Goal: Task Accomplishment & Management: Complete application form

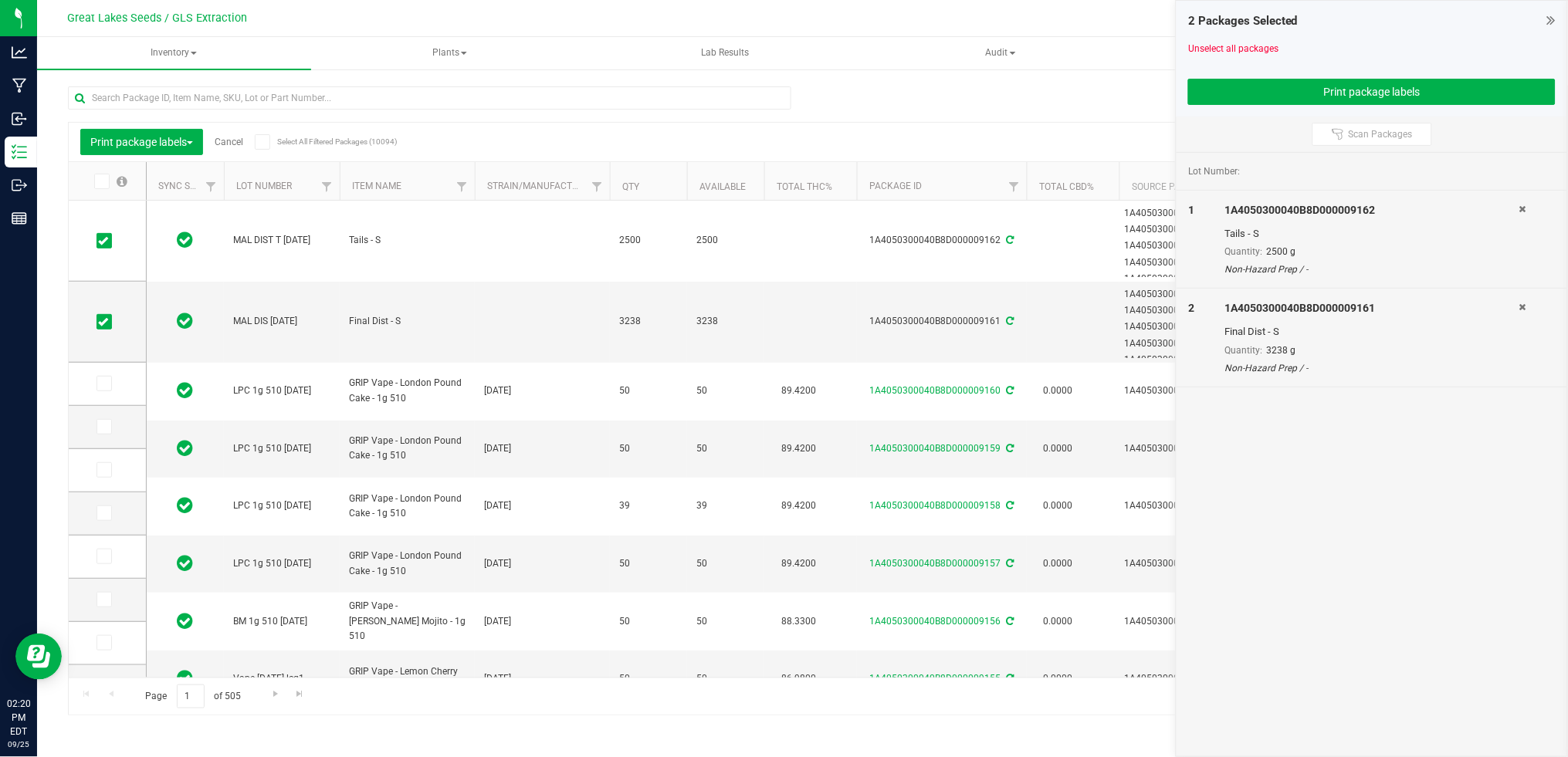
click at [1553, 13] on icon at bounding box center [1551, 20] width 9 height 16
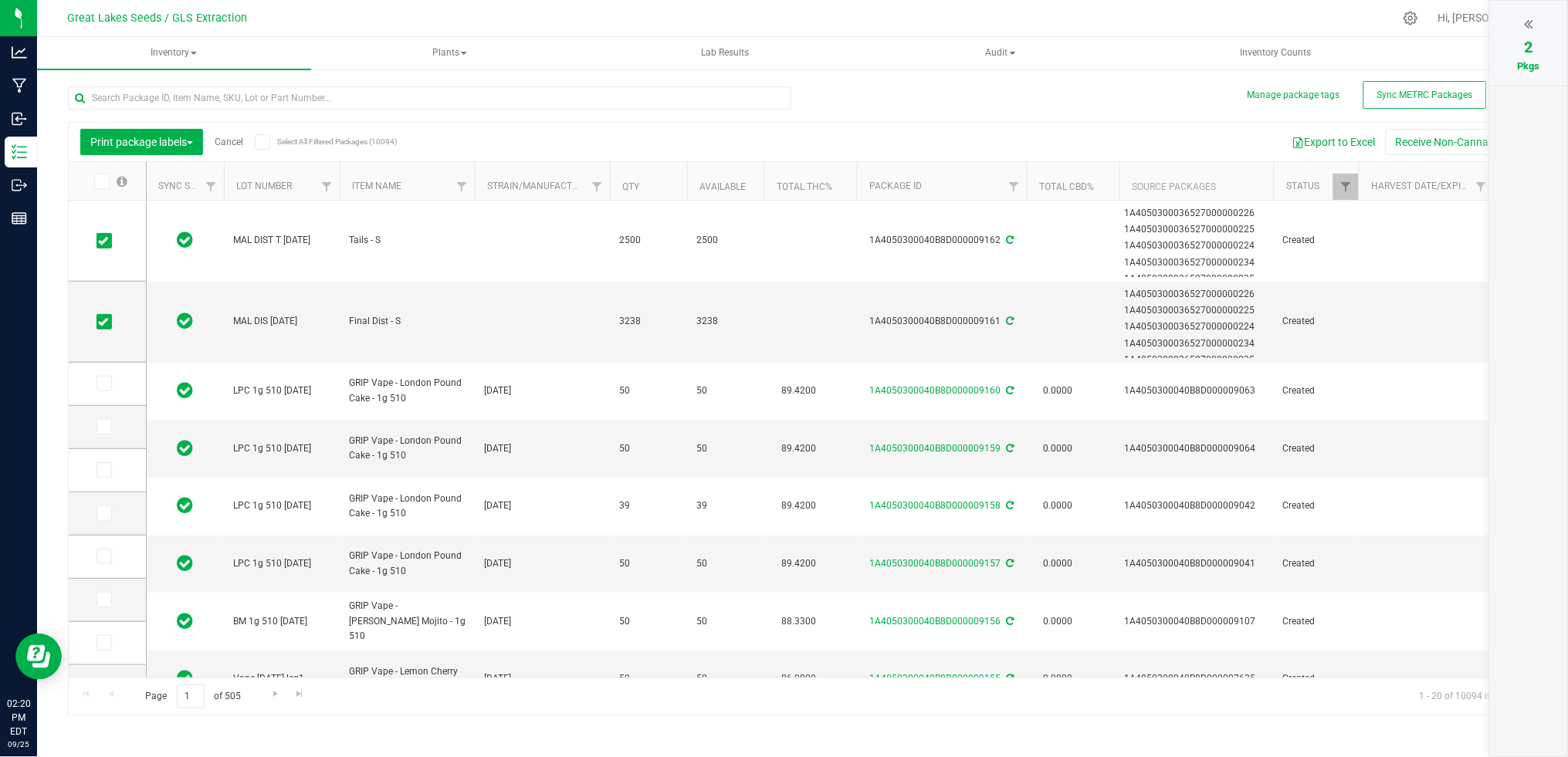
click at [228, 143] on link "Cancel" at bounding box center [229, 141] width 29 height 11
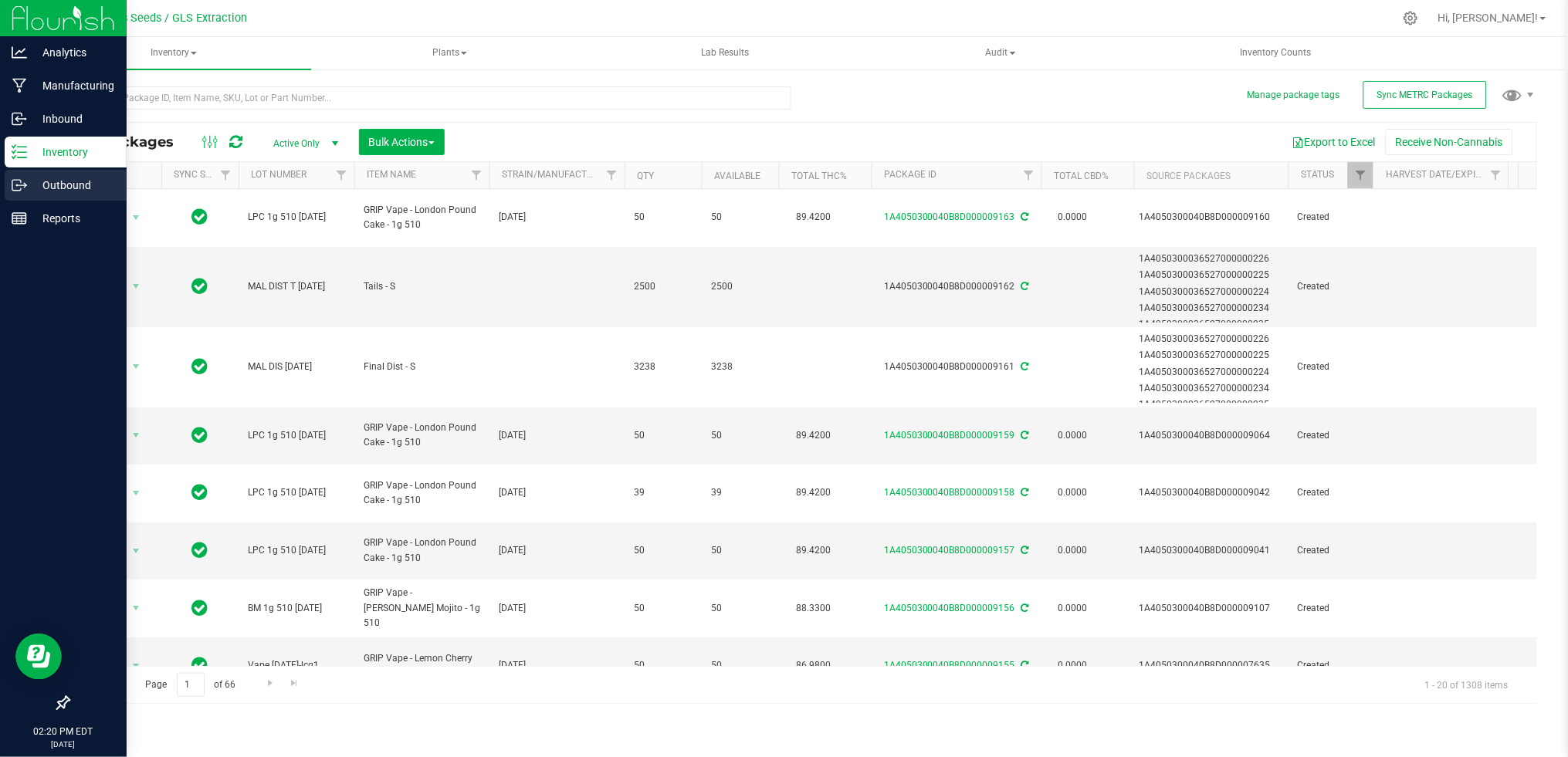
click at [54, 185] on p "Outbound" at bounding box center [73, 185] width 93 height 19
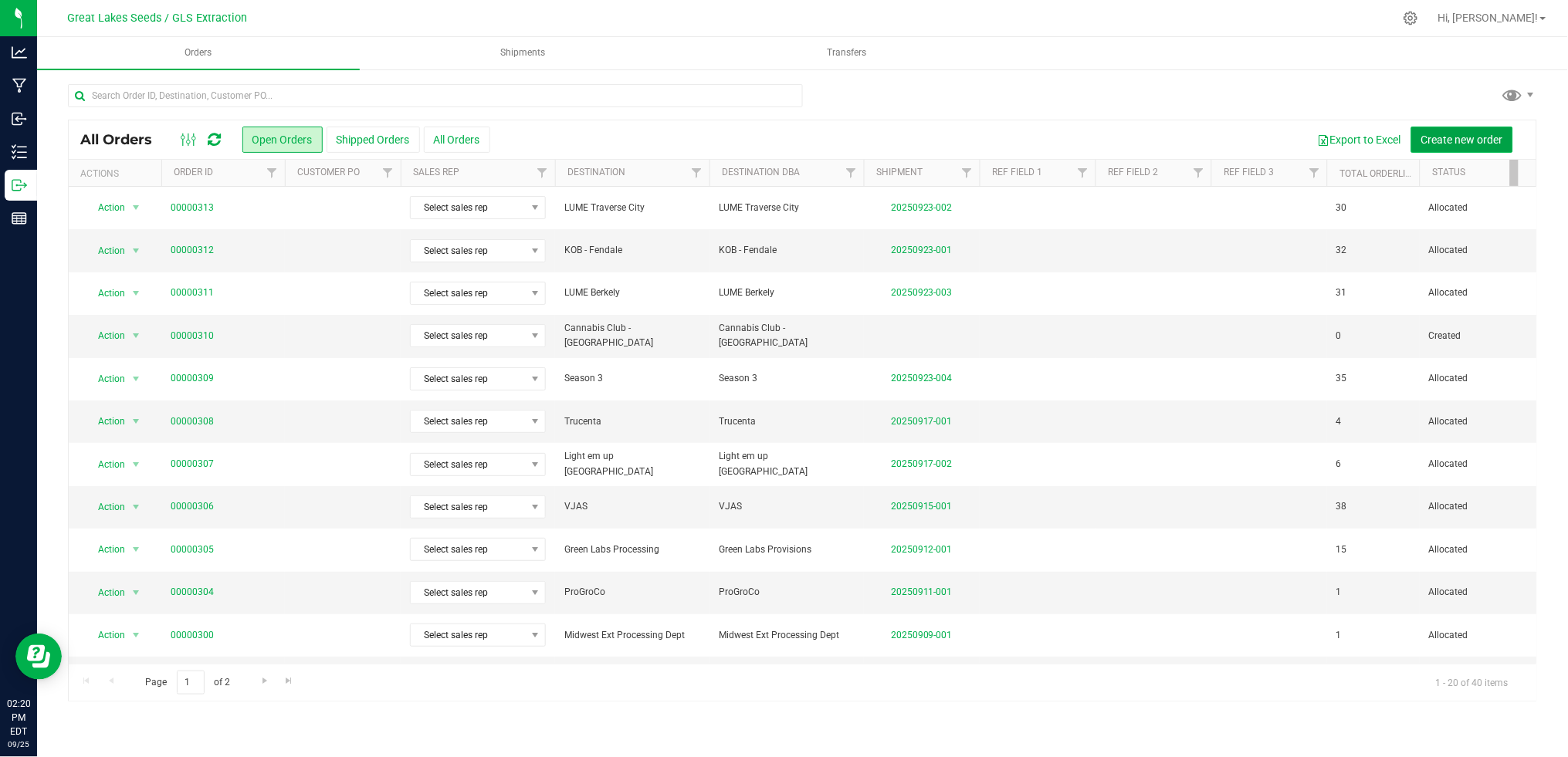
click at [1451, 136] on span "Create new order" at bounding box center [1462, 139] width 82 height 12
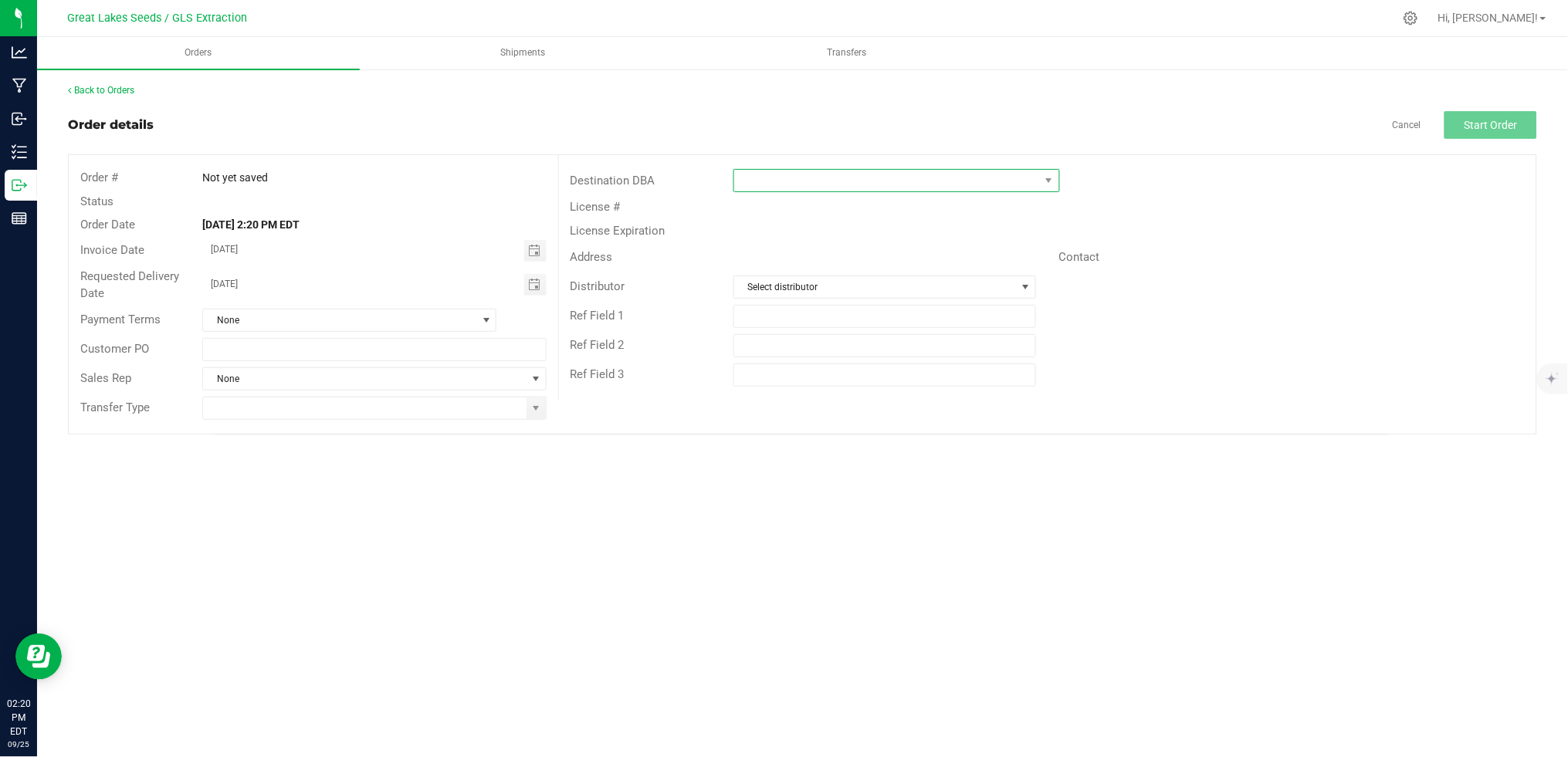
click at [822, 184] on span at bounding box center [886, 181] width 305 height 22
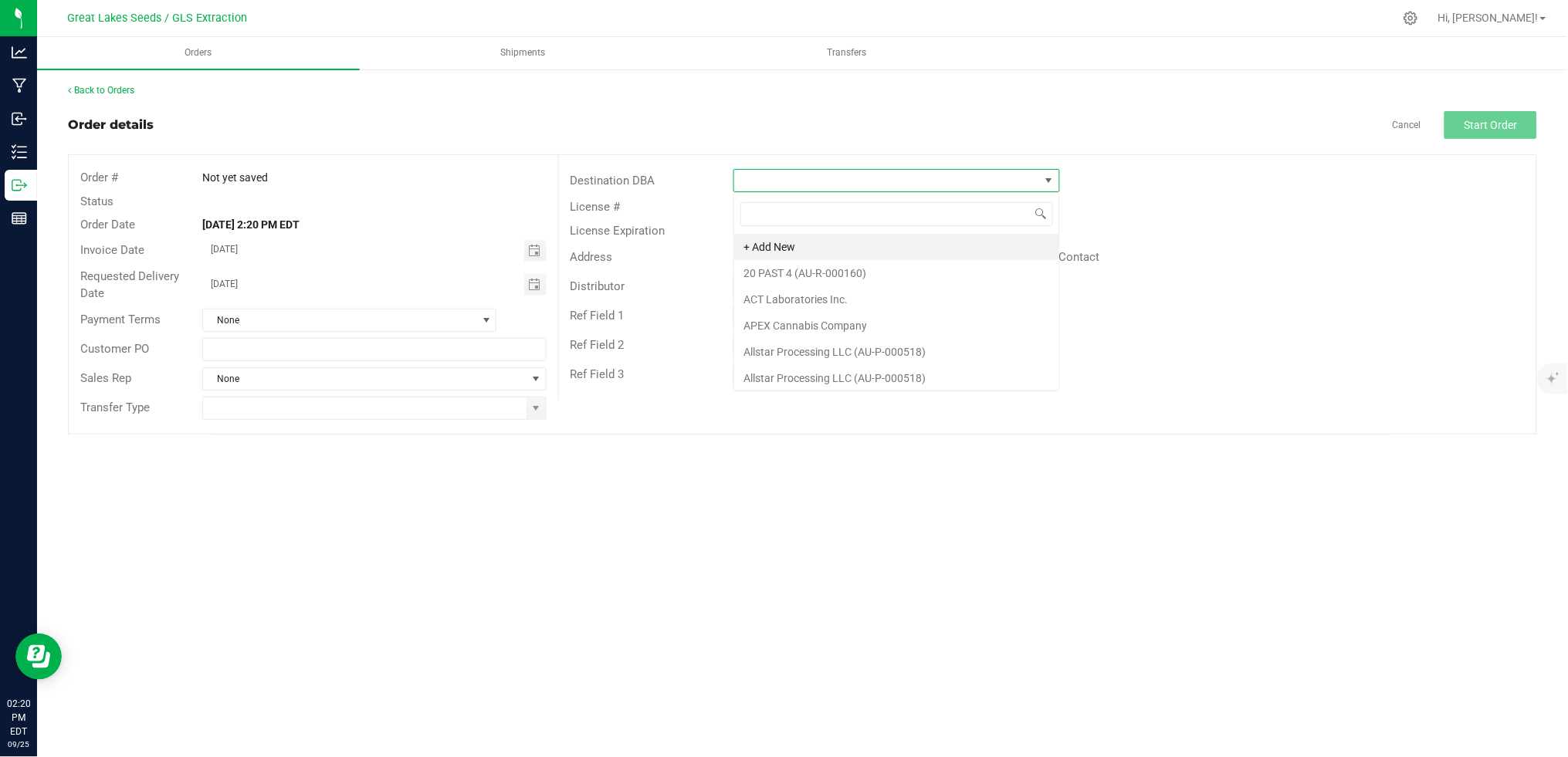
scroll to position [23, 326]
type input "primi"
click at [817, 243] on li "Primitiv" at bounding box center [896, 247] width 325 height 26
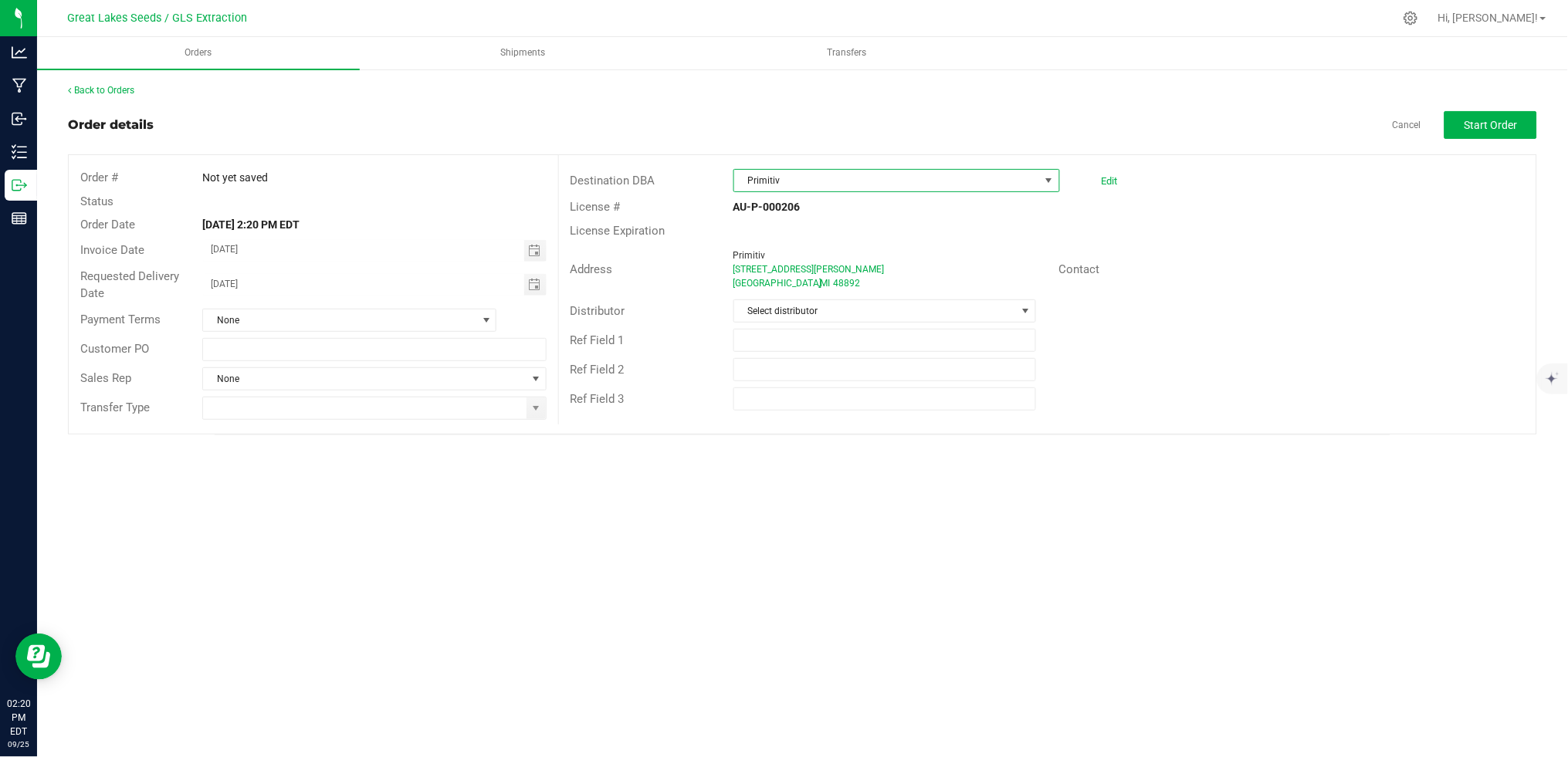
click at [852, 180] on span "Primitiv" at bounding box center [886, 181] width 305 height 22
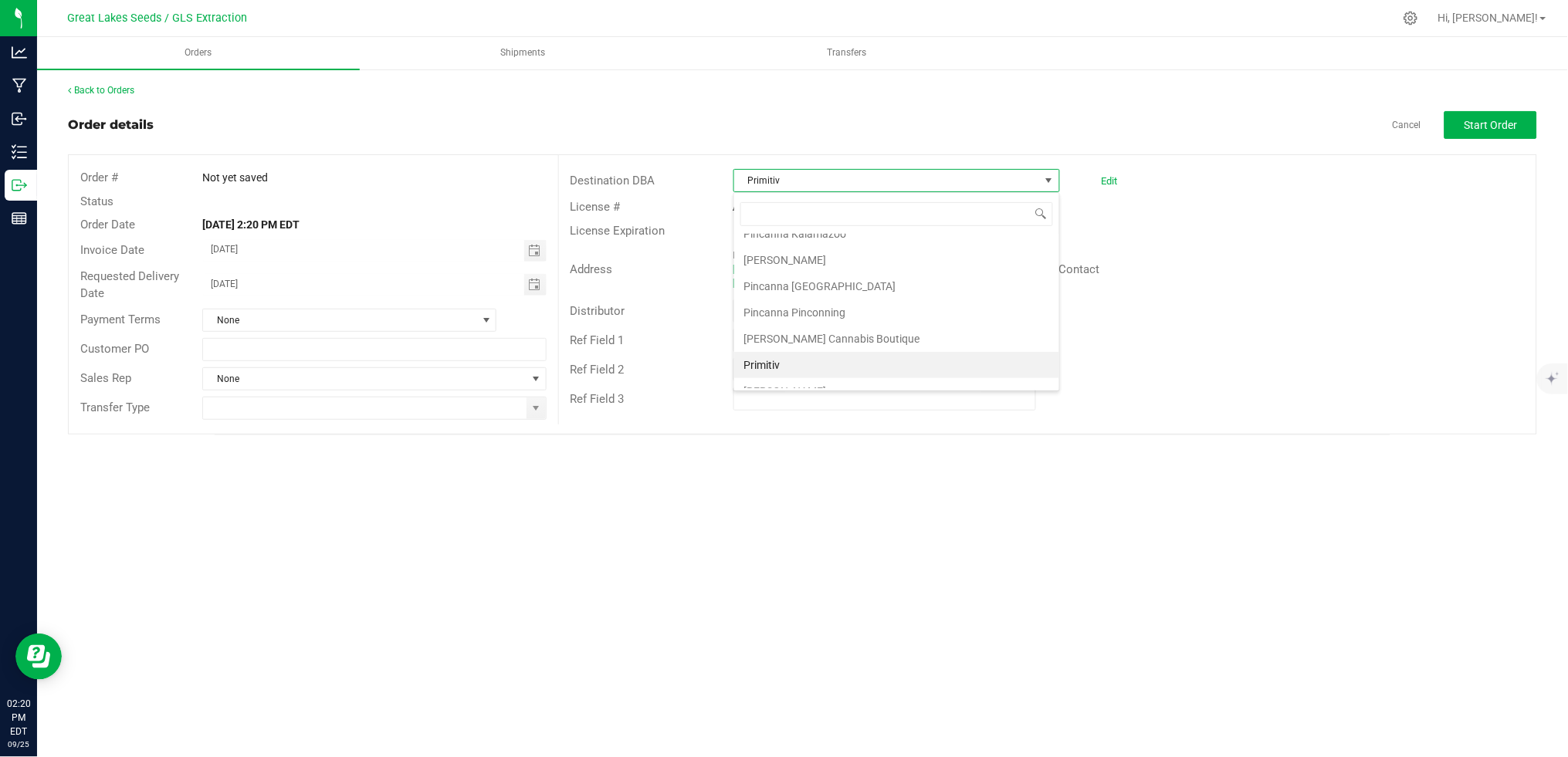
scroll to position [2709, 0]
click at [841, 347] on li "[PERSON_NAME]" at bounding box center [896, 345] width 325 height 26
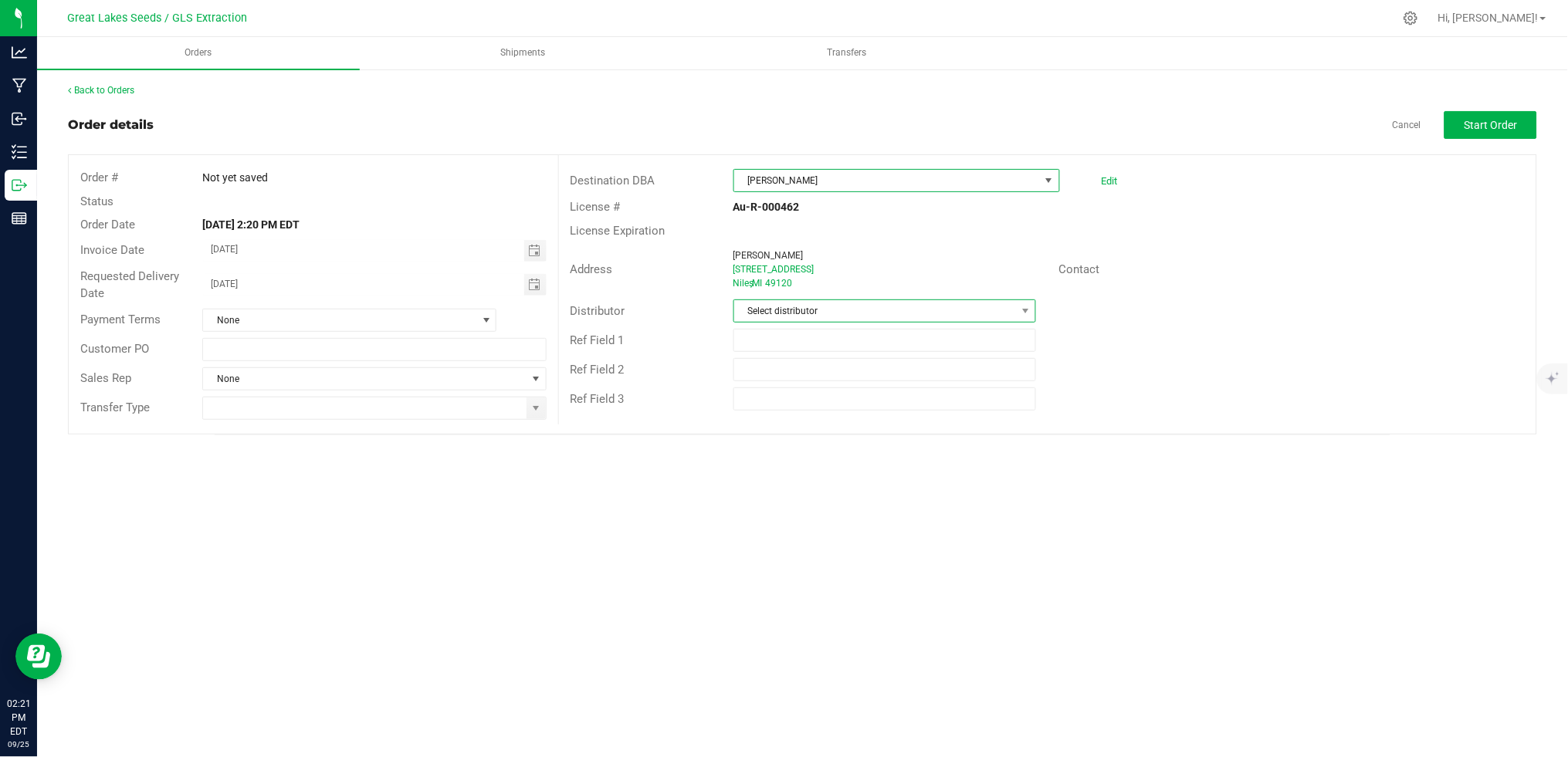
click at [842, 311] on span "Select distributor" at bounding box center [875, 311] width 282 height 22
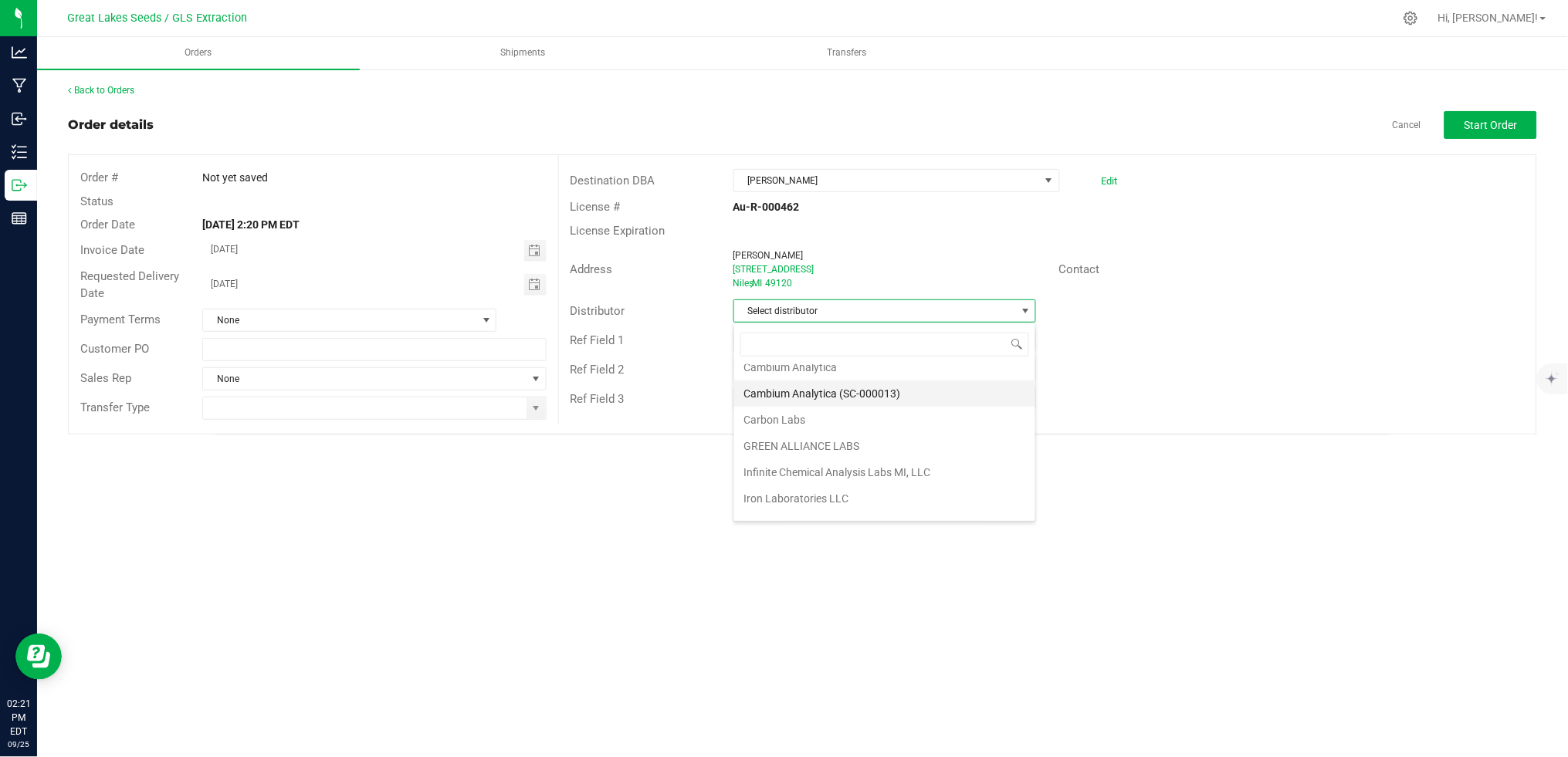
scroll to position [0, 0]
type input "mot"
click at [818, 383] on li "Motas Transportation" at bounding box center [884, 377] width 301 height 26
click at [532, 415] on span at bounding box center [535, 409] width 19 height 22
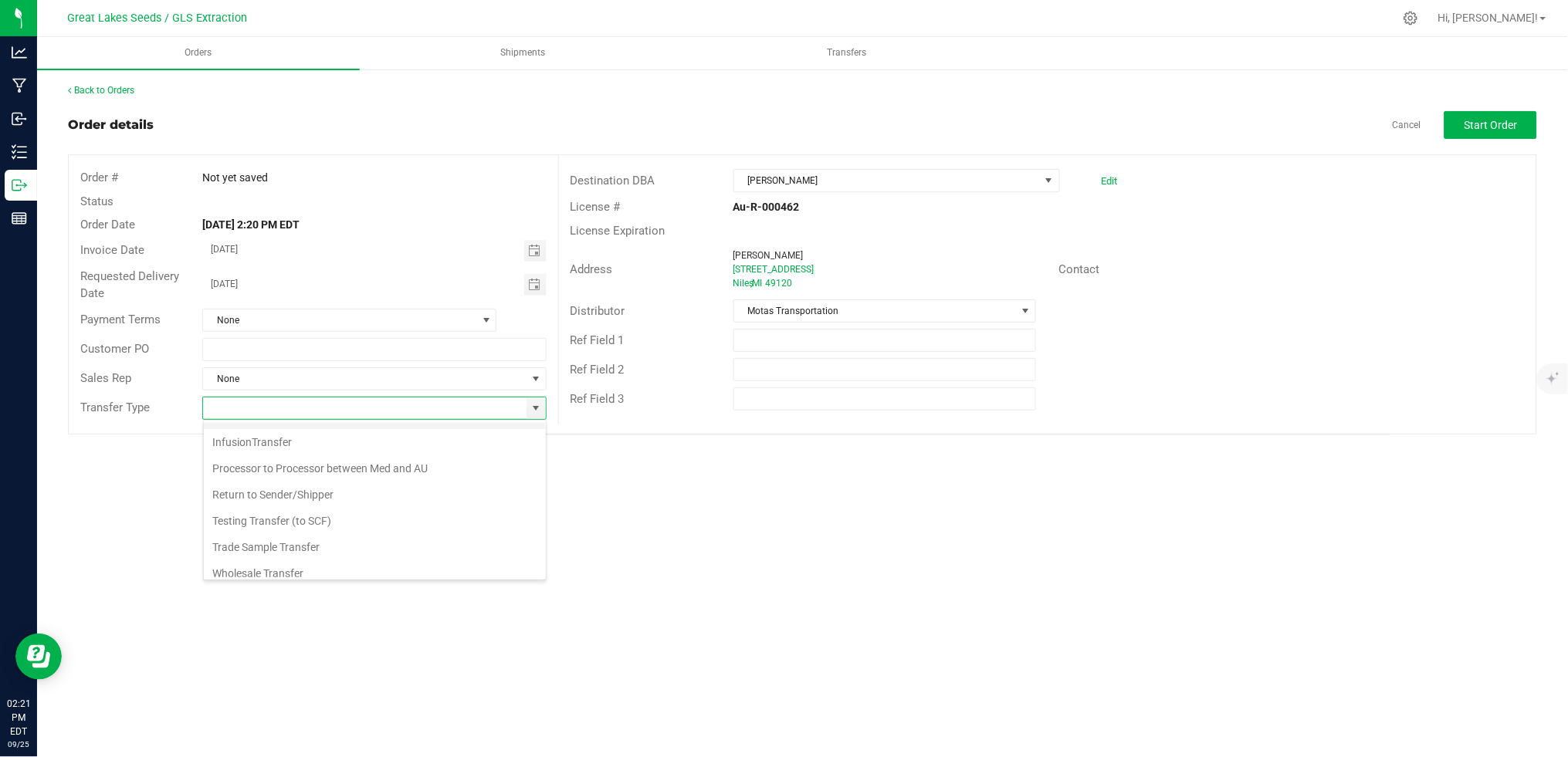
scroll to position [108, 0]
click at [324, 536] on li "Wholesale Transfer" at bounding box center [375, 538] width 342 height 26
type input "Wholesale Transfer"
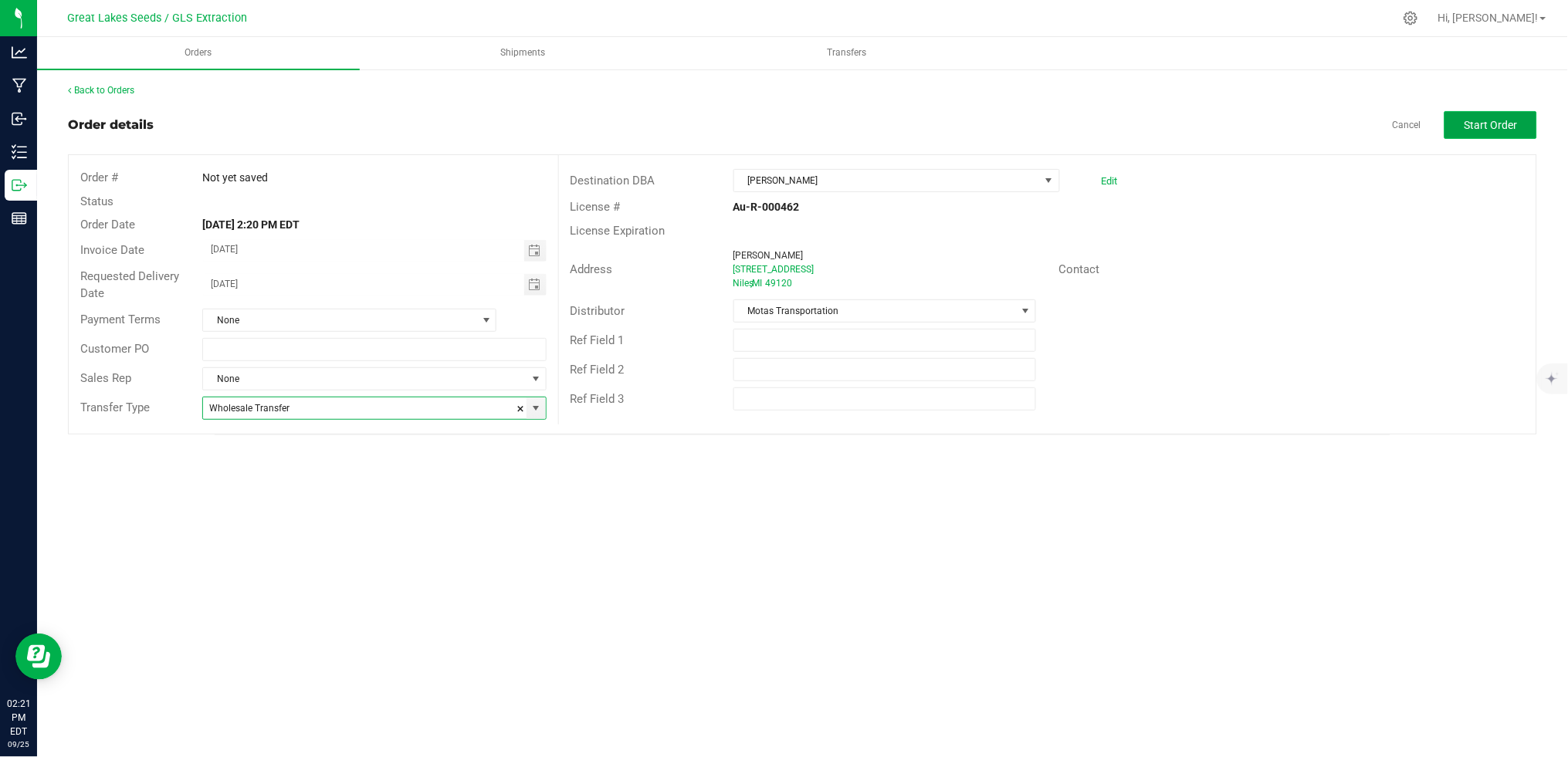
click at [1465, 128] on span "Start Order" at bounding box center [1491, 124] width 54 height 12
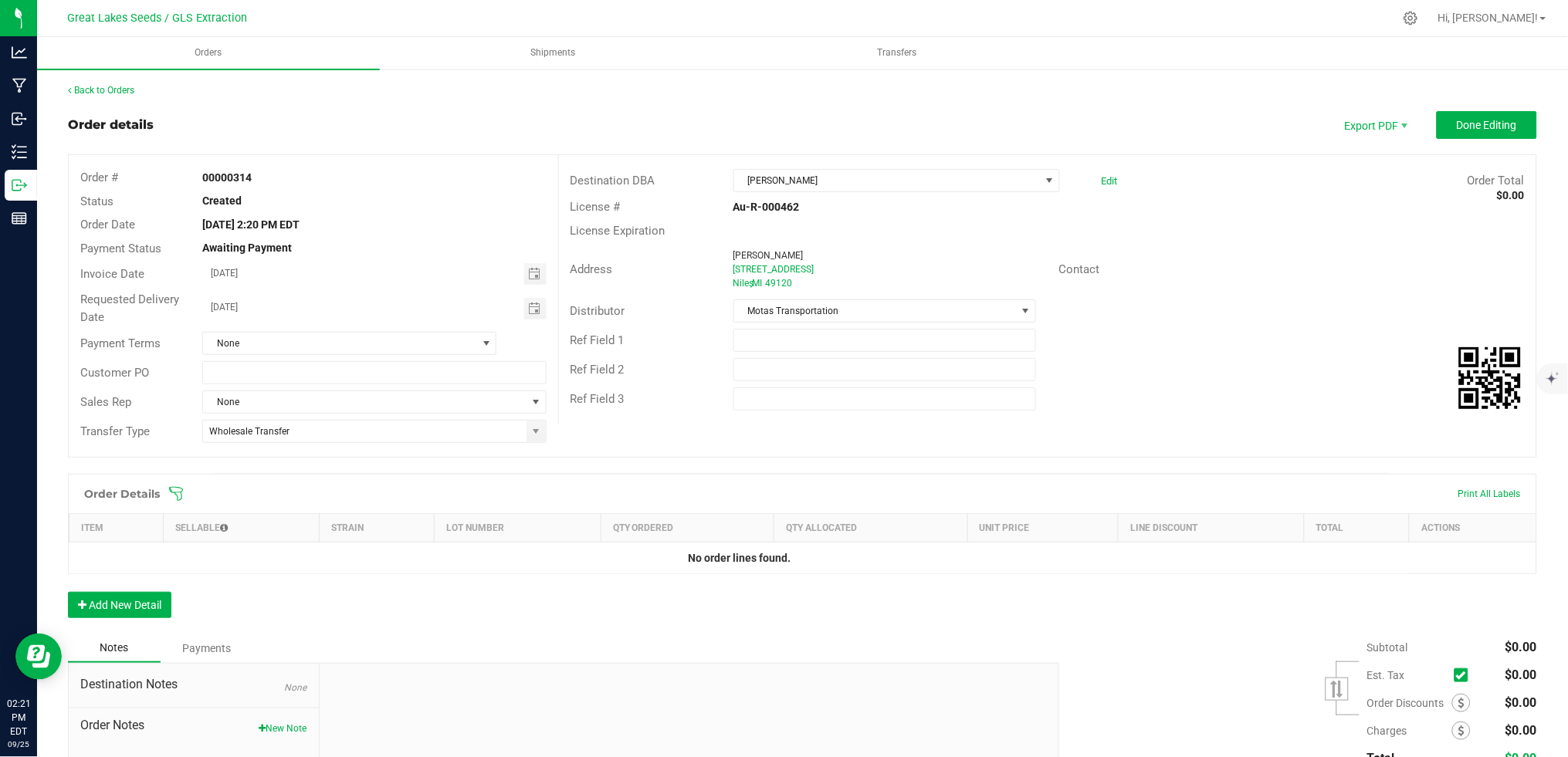
click at [179, 488] on icon at bounding box center [176, 494] width 16 height 16
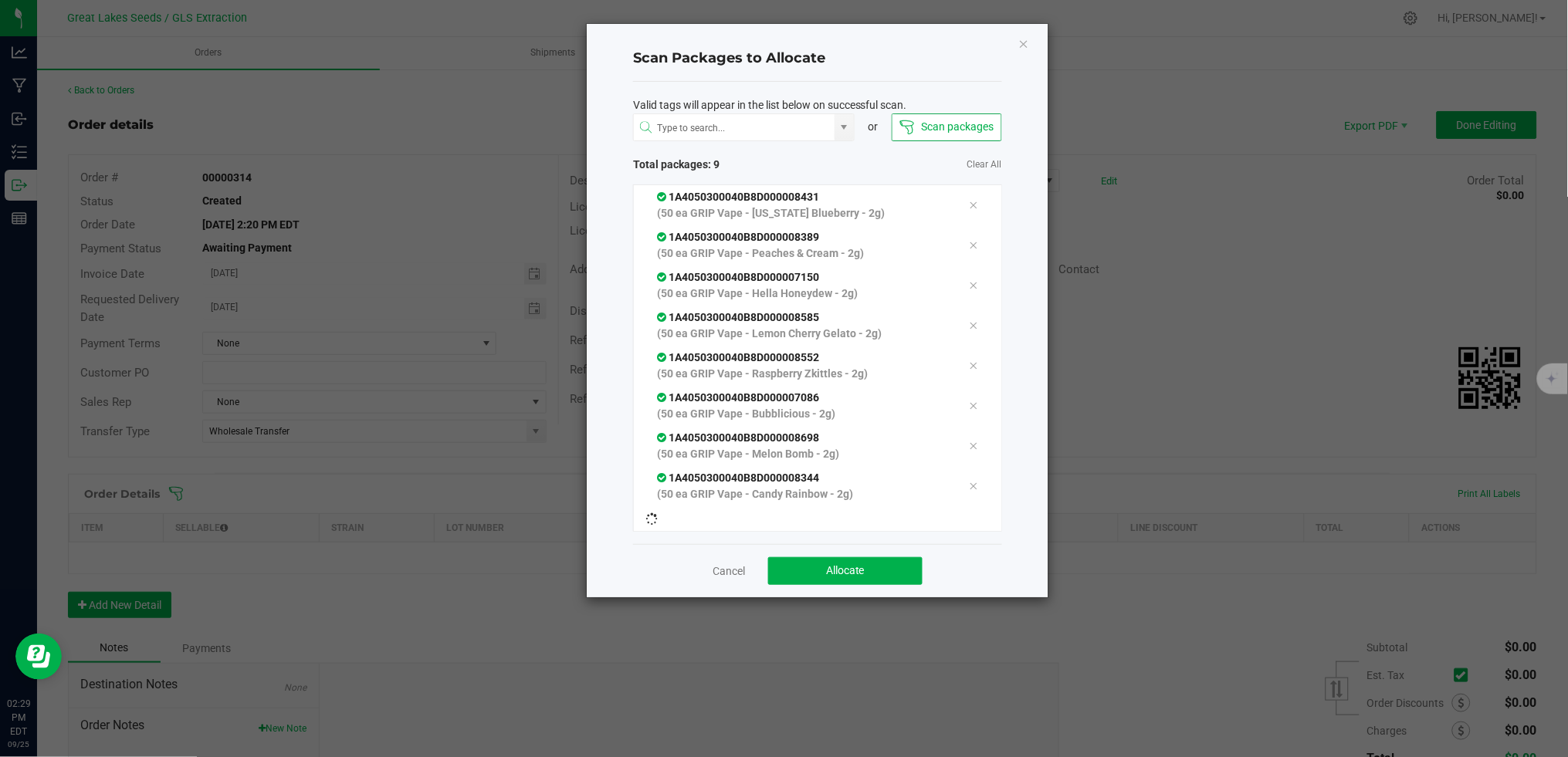
scroll to position [14, 0]
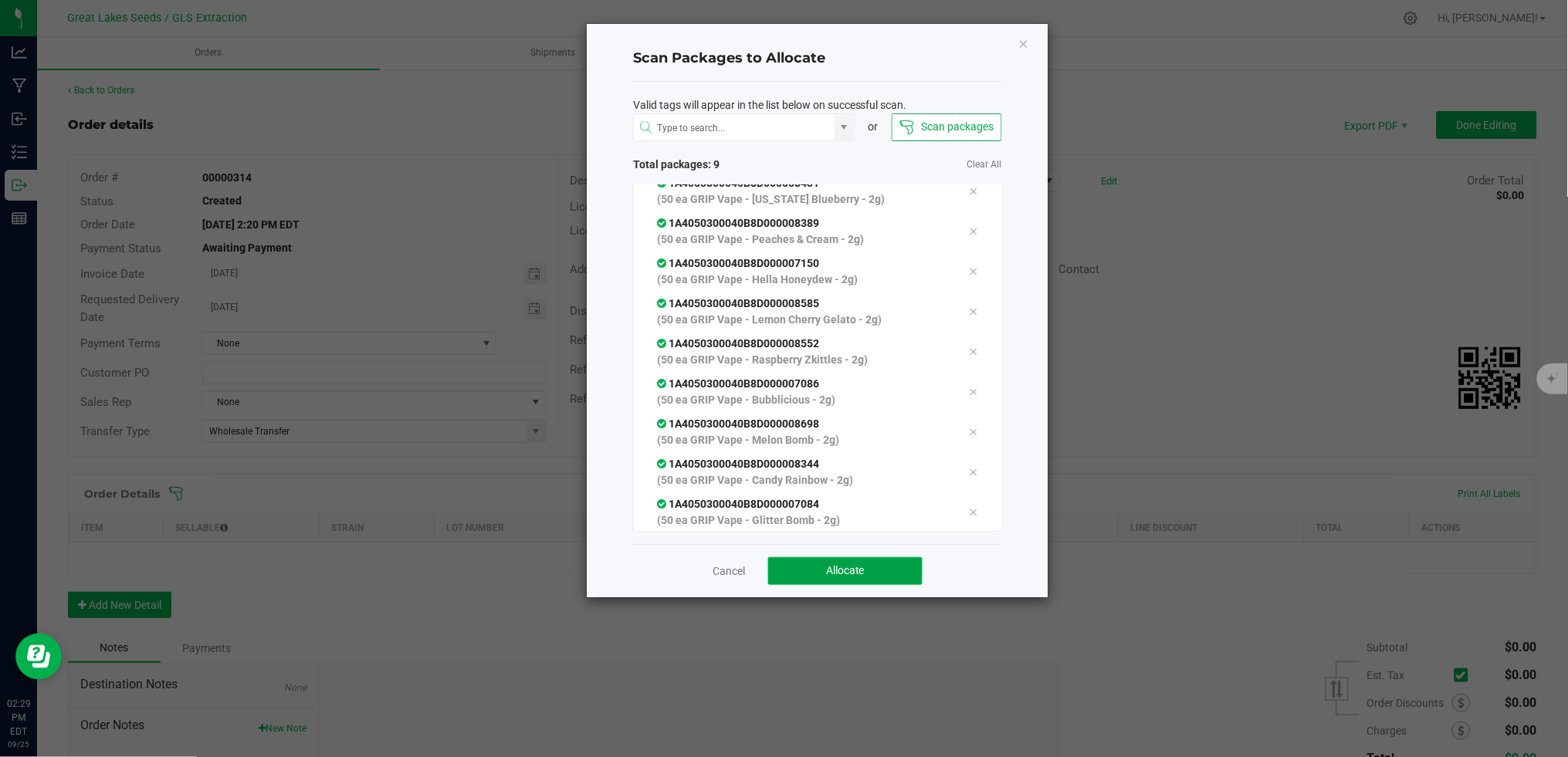
click at [797, 576] on button "Allocate" at bounding box center [845, 571] width 154 height 28
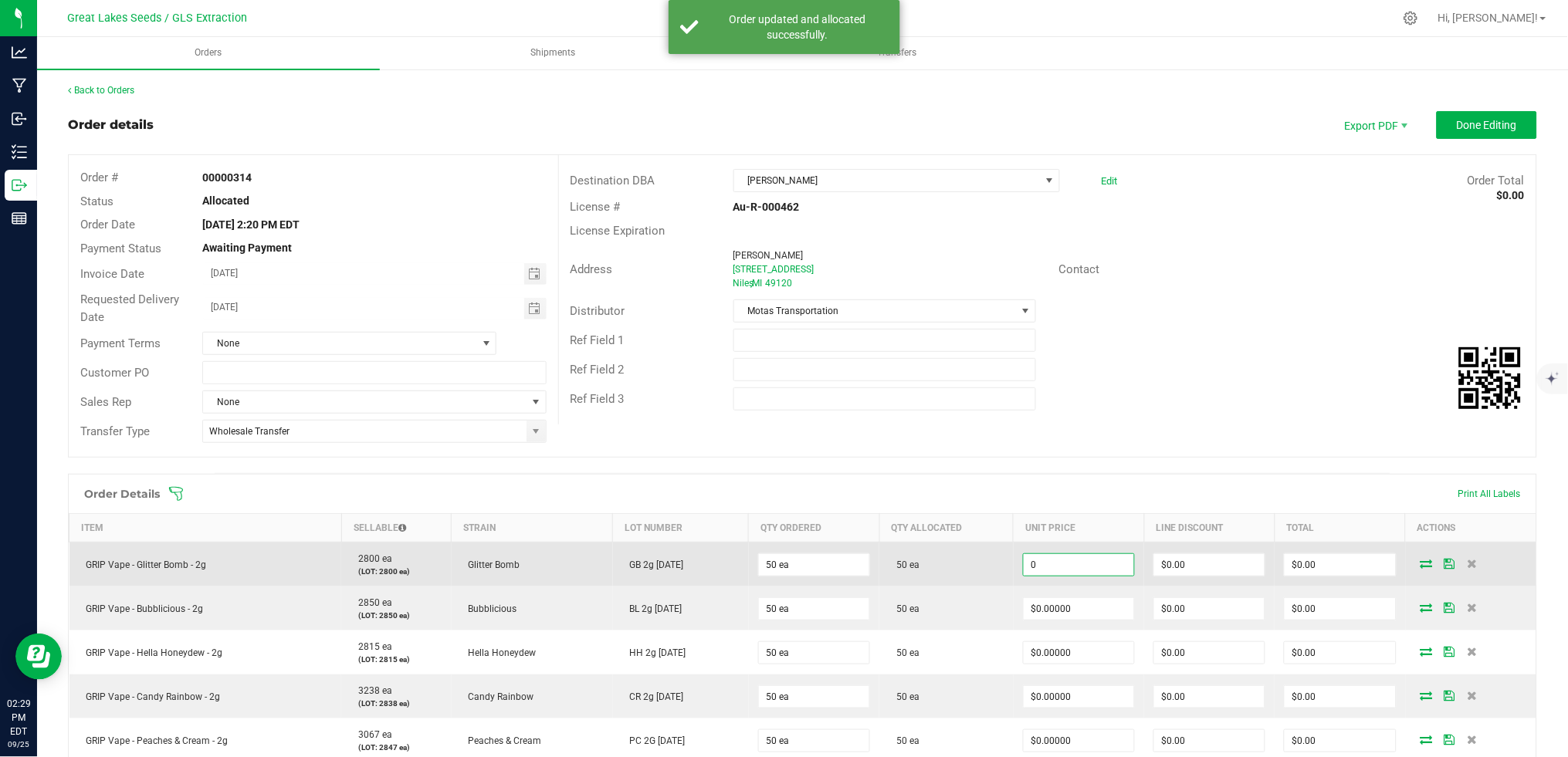
click at [1083, 564] on input "0" at bounding box center [1078, 565] width 110 height 22
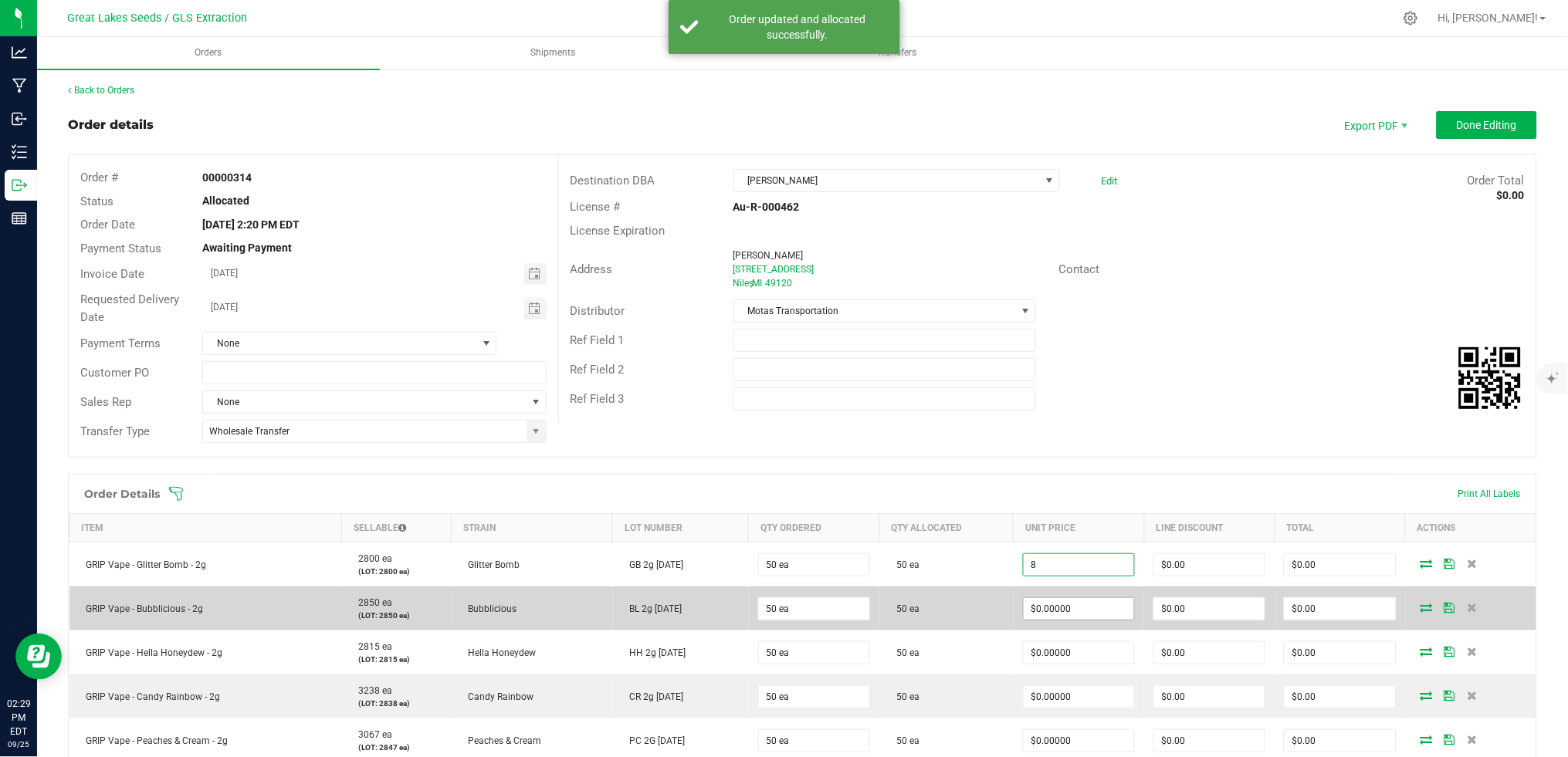
type input "$8.00000"
type input "$400.00"
click at [1079, 610] on input "0" at bounding box center [1078, 609] width 110 height 22
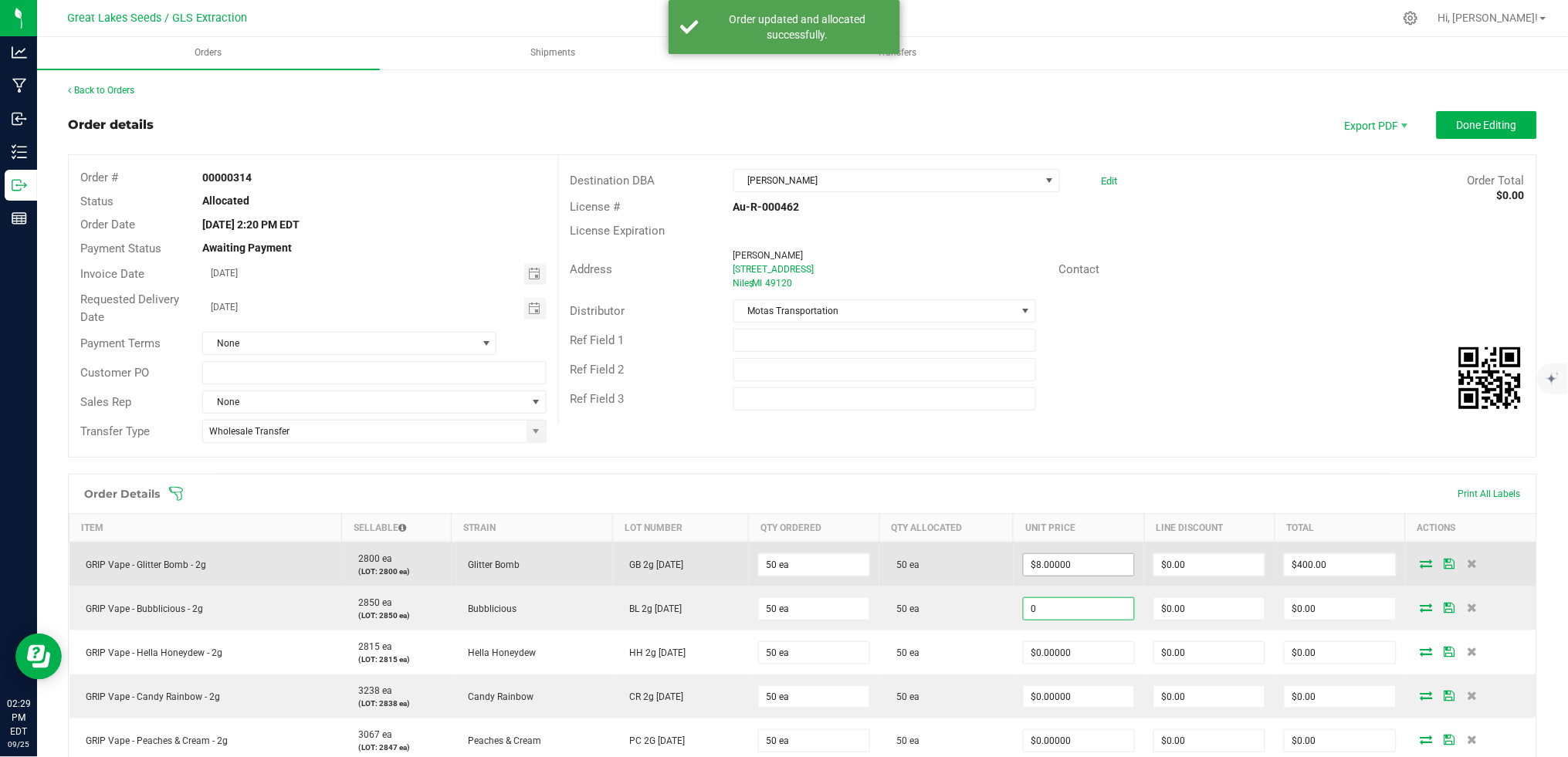
type input "$0.00000"
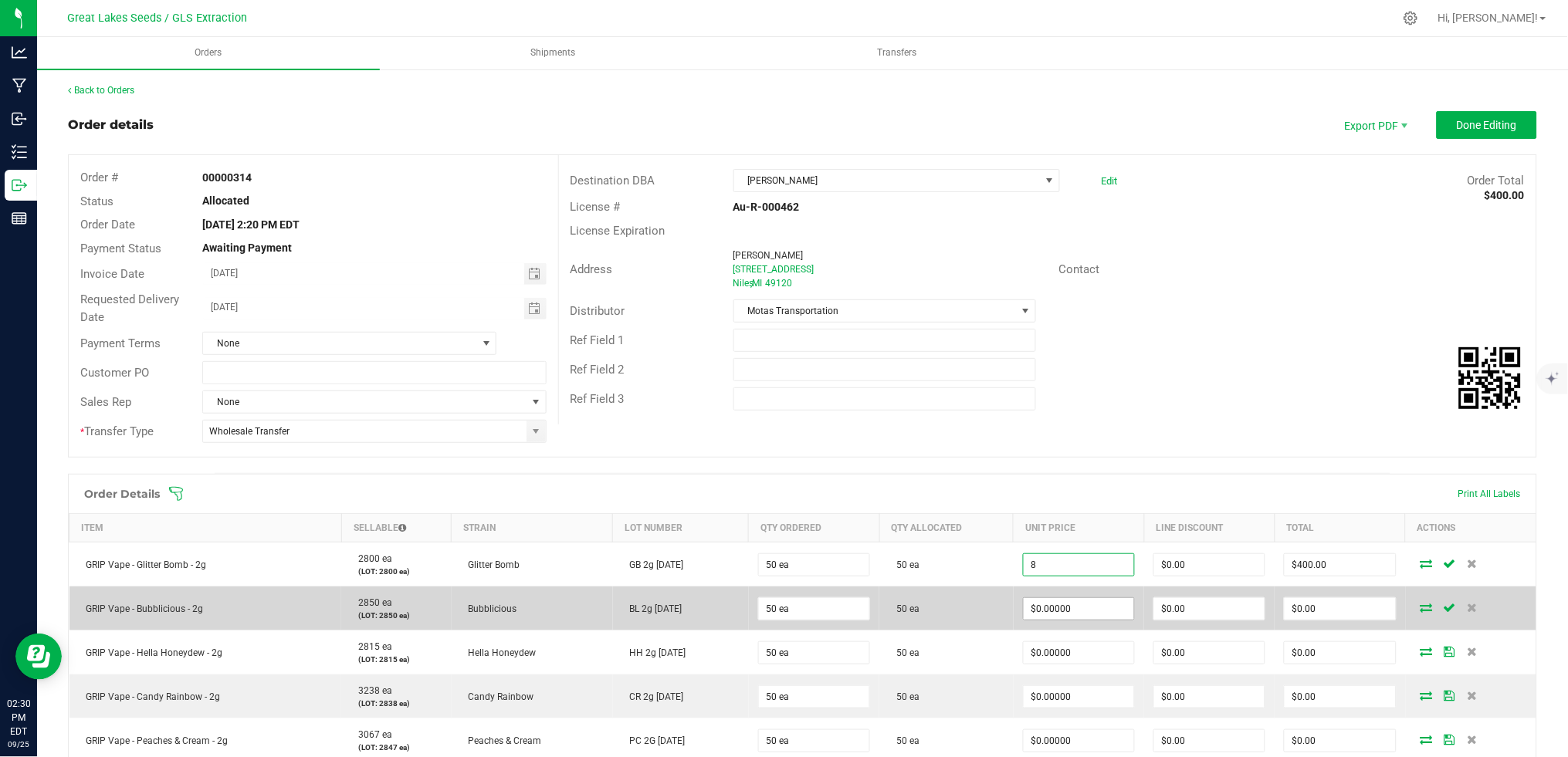
type input "$8.00000"
click at [1035, 615] on input "0" at bounding box center [1078, 609] width 110 height 22
paste input "8"
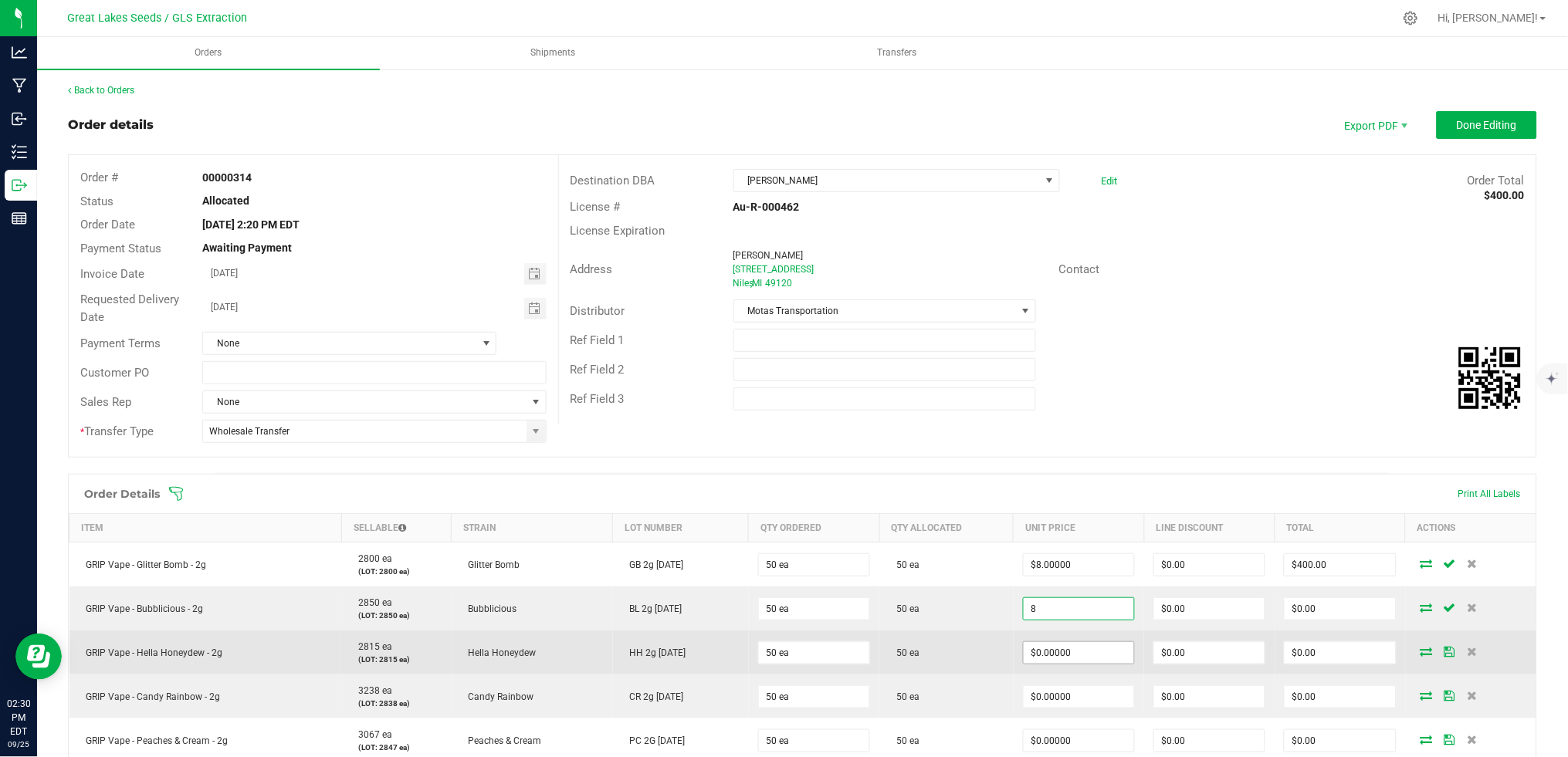
type input "8"
type input "0"
type input "$8.00000"
type input "$400.00"
click at [1040, 646] on input "0" at bounding box center [1078, 653] width 110 height 22
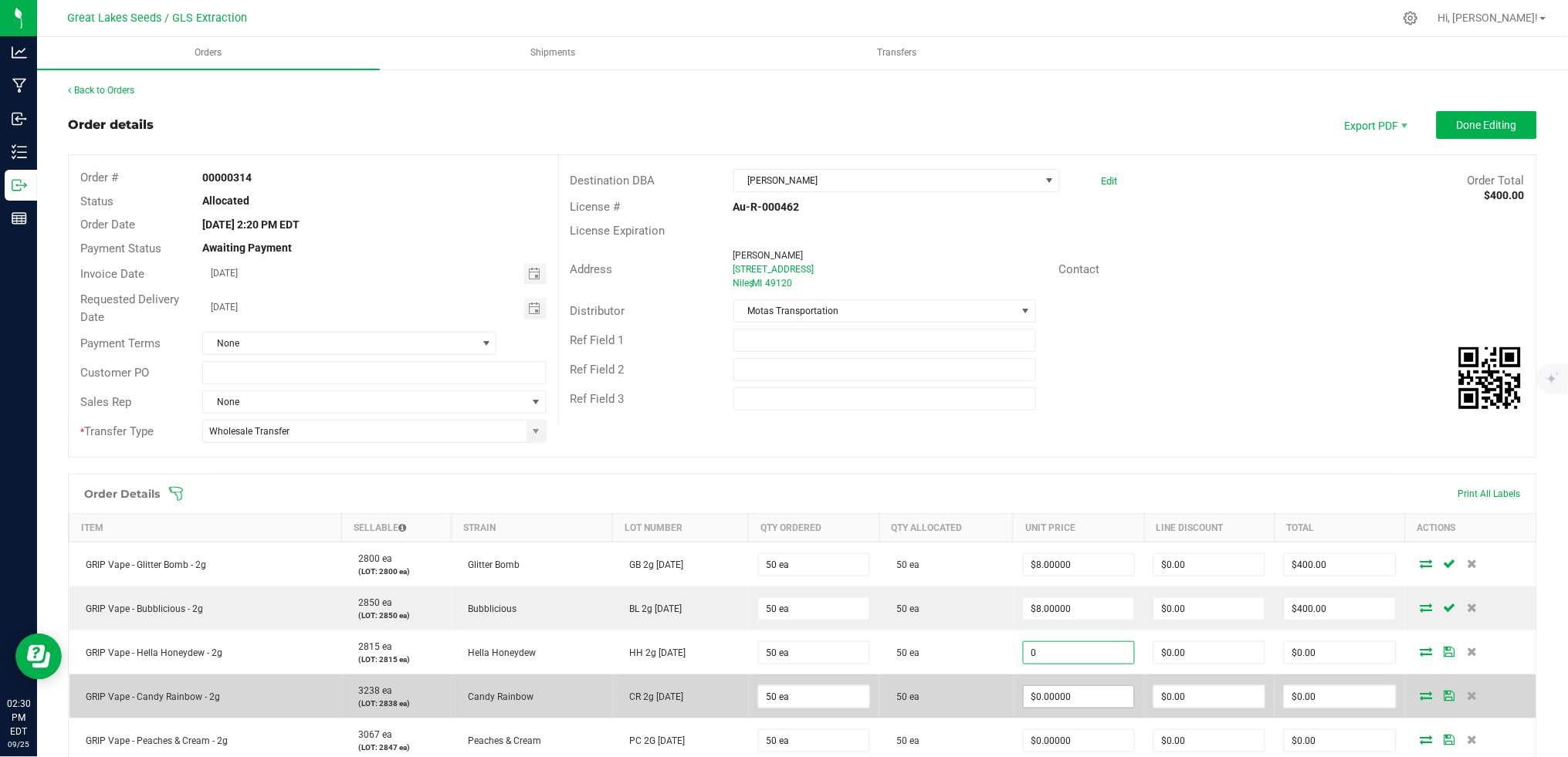
paste input "8"
type input "$8.00000"
type input "$400.00"
click at [1044, 702] on input "0" at bounding box center [1078, 697] width 110 height 22
paste input "8"
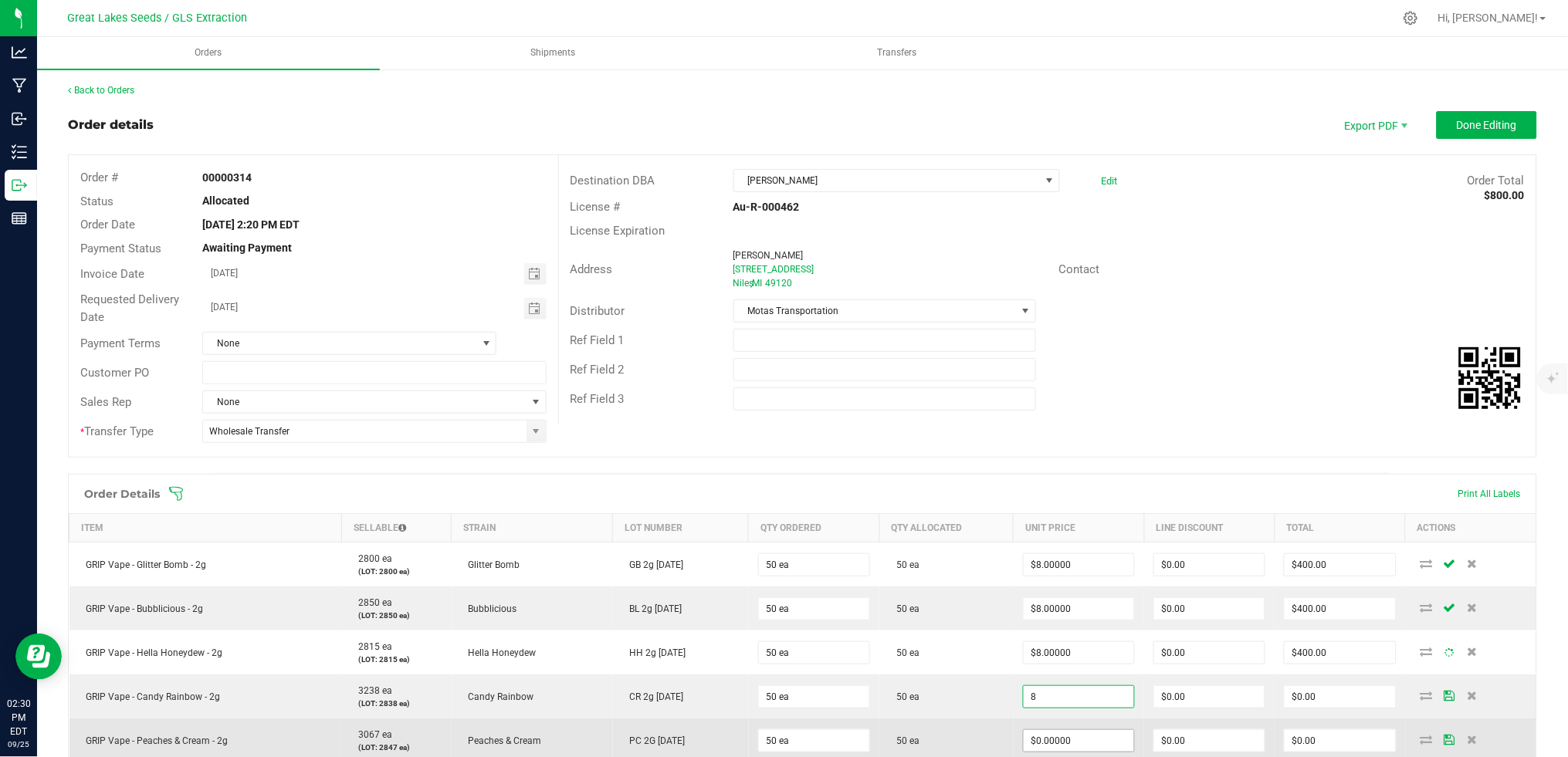
type input "$8.00000"
type input "$400.00"
click at [1046, 741] on input "0" at bounding box center [1078, 741] width 110 height 22
paste input "8"
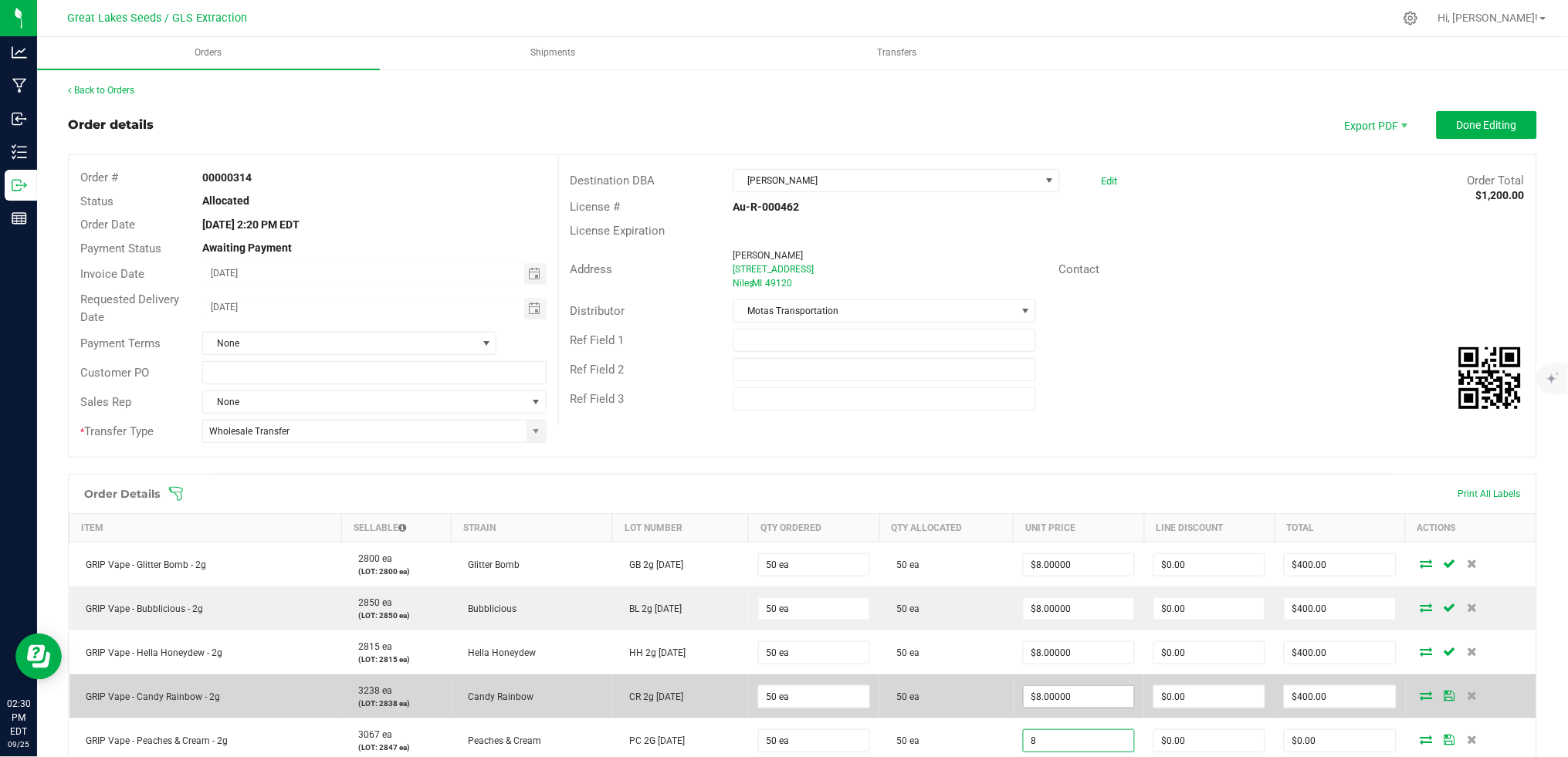
scroll to position [463, 0]
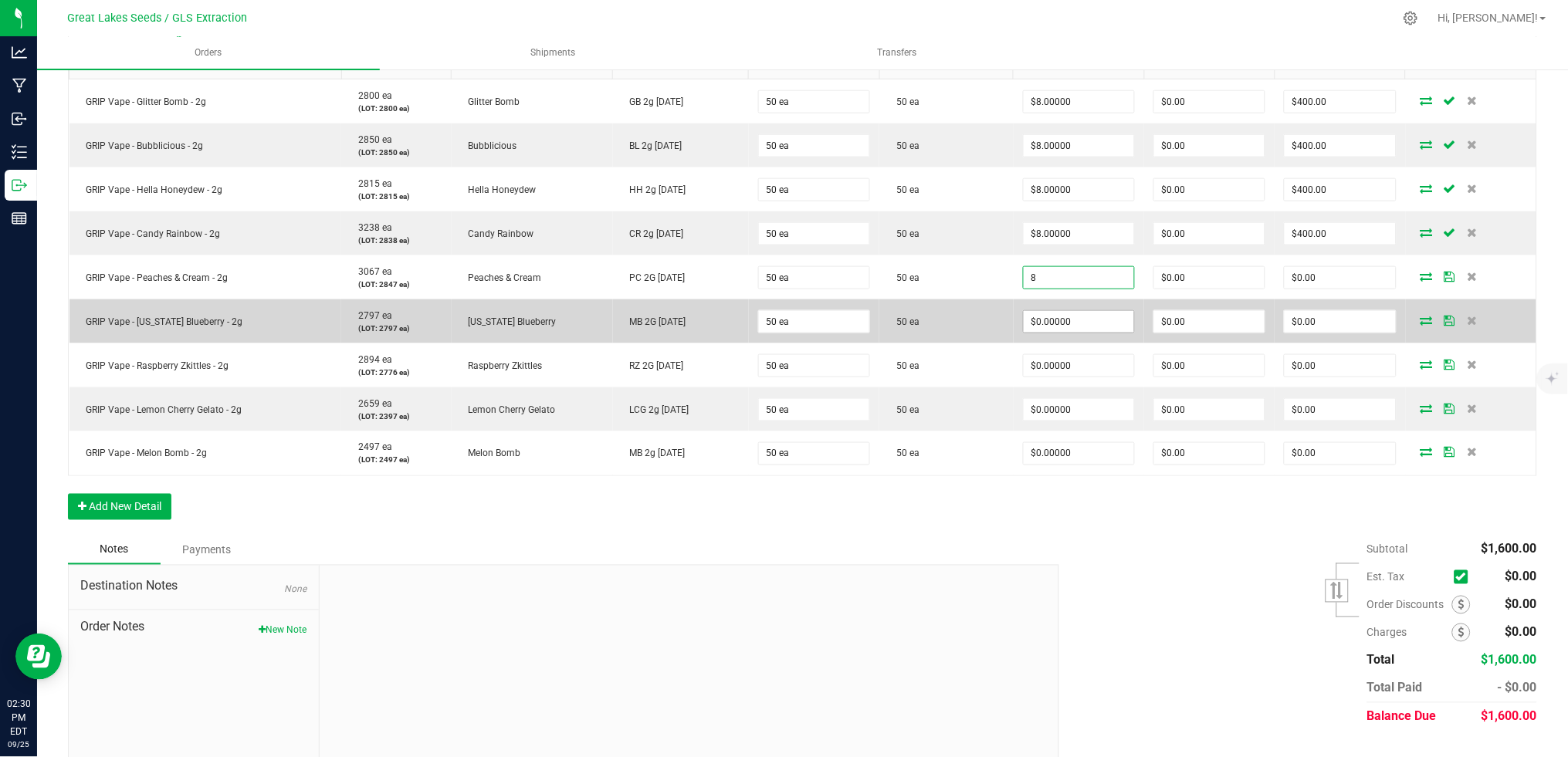
type input "$8.00000"
type input "$400.00"
click at [1067, 315] on input "0" at bounding box center [1078, 322] width 110 height 22
paste input "8"
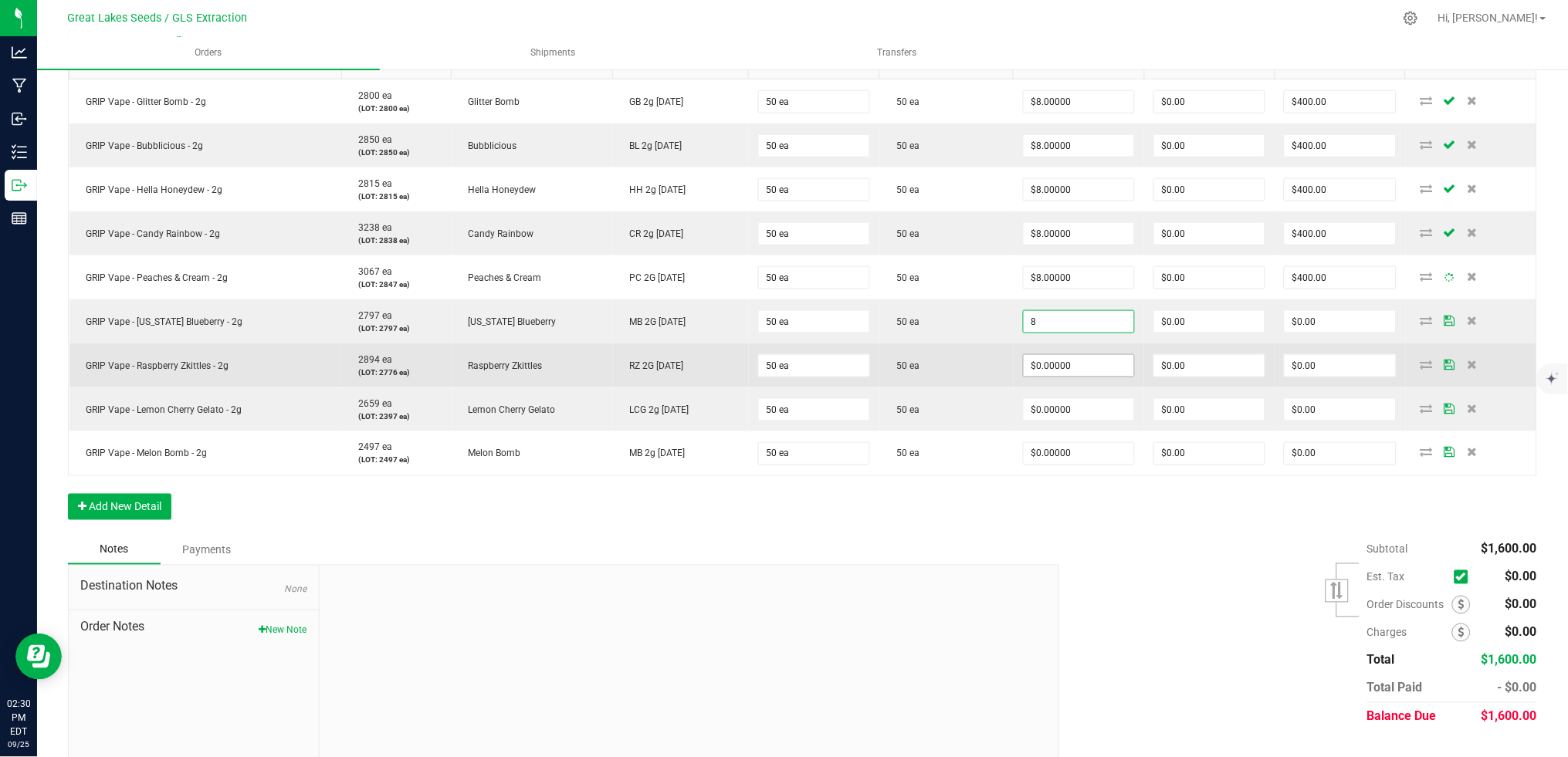
type input "$8.00000"
type input "$400.00"
click at [1062, 357] on input "0" at bounding box center [1078, 366] width 110 height 22
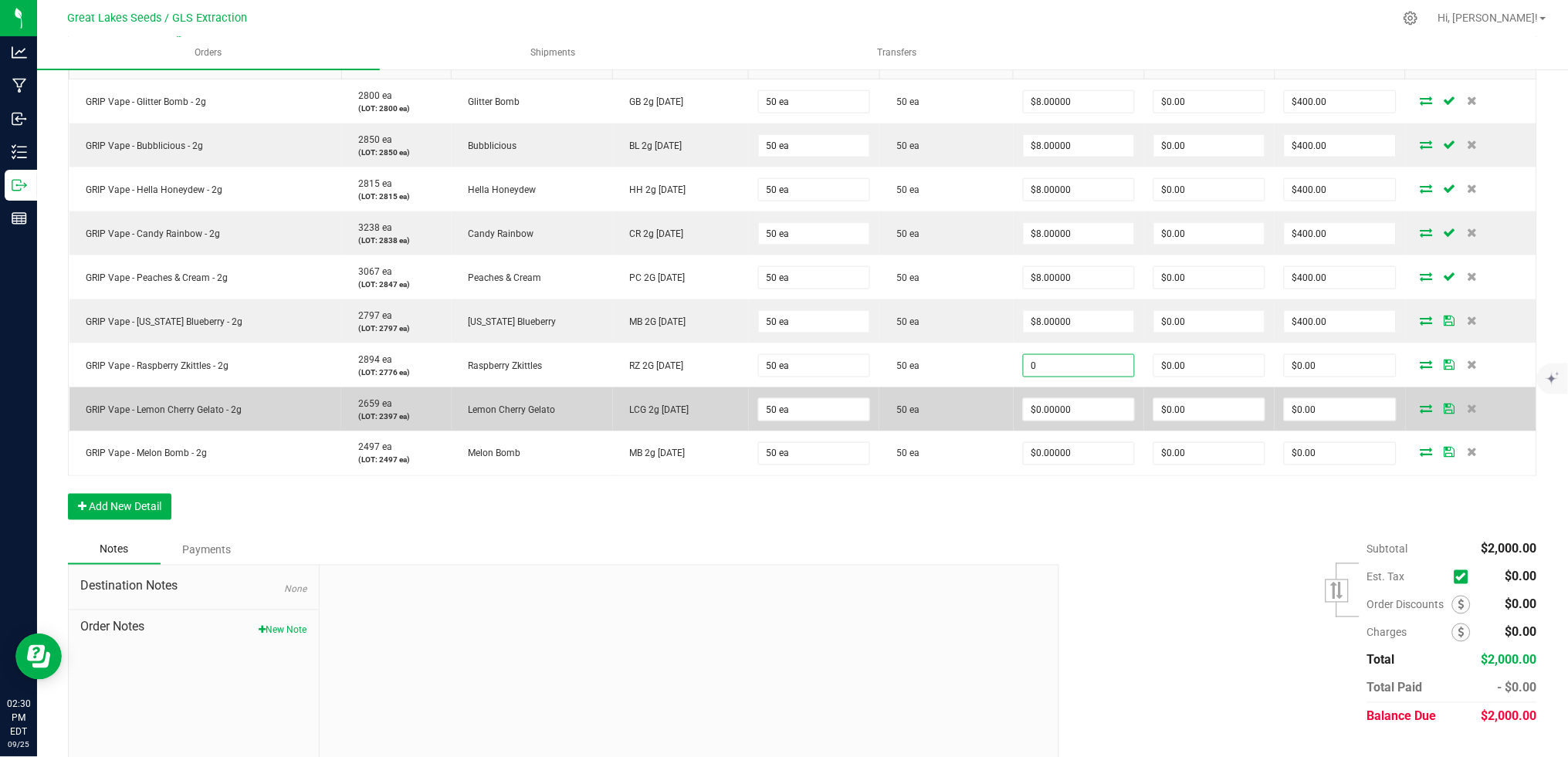
paste input "8"
type input "$8.00000"
type input "$400.00"
click at [1063, 405] on input "0" at bounding box center [1078, 410] width 110 height 22
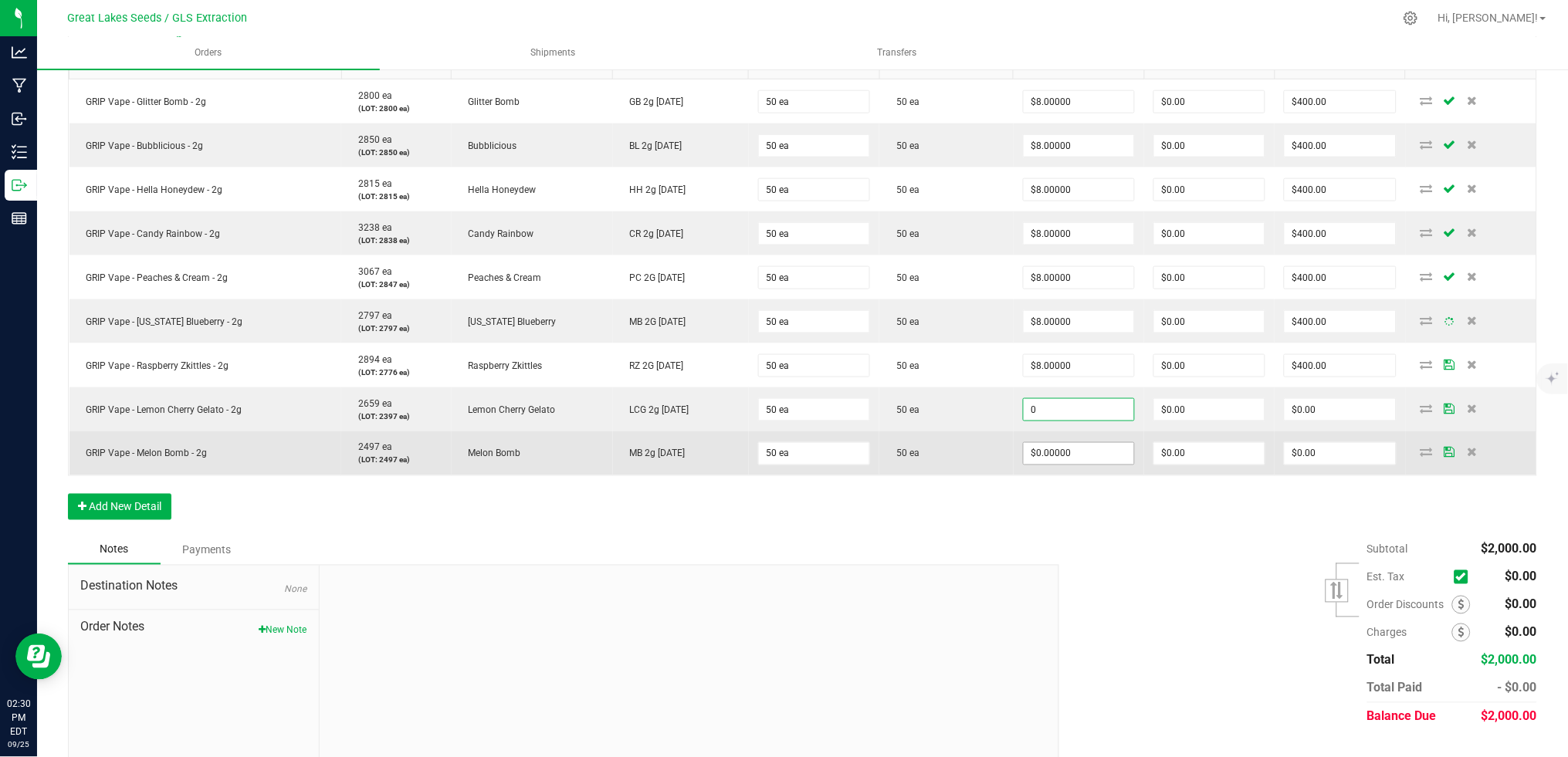
paste input "8"
type input "$8.00000"
type input "$400.00"
click at [1063, 450] on input "0" at bounding box center [1078, 454] width 110 height 22
paste input "8"
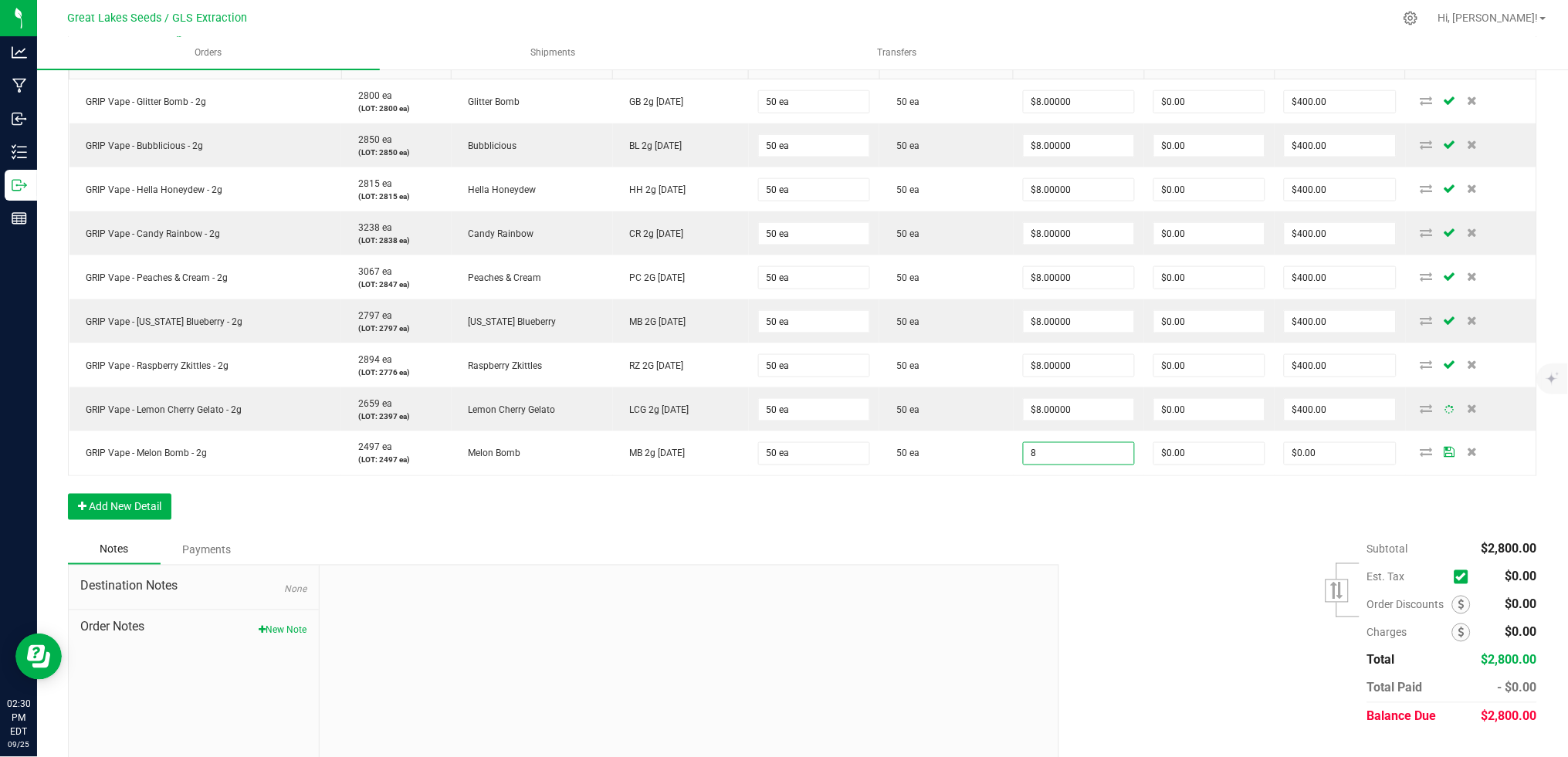
type input "$8.00000"
type input "$400.00"
click at [1100, 565] on div "Subtotal $2,800.00 Est. Tax" at bounding box center [1292, 633] width 490 height 195
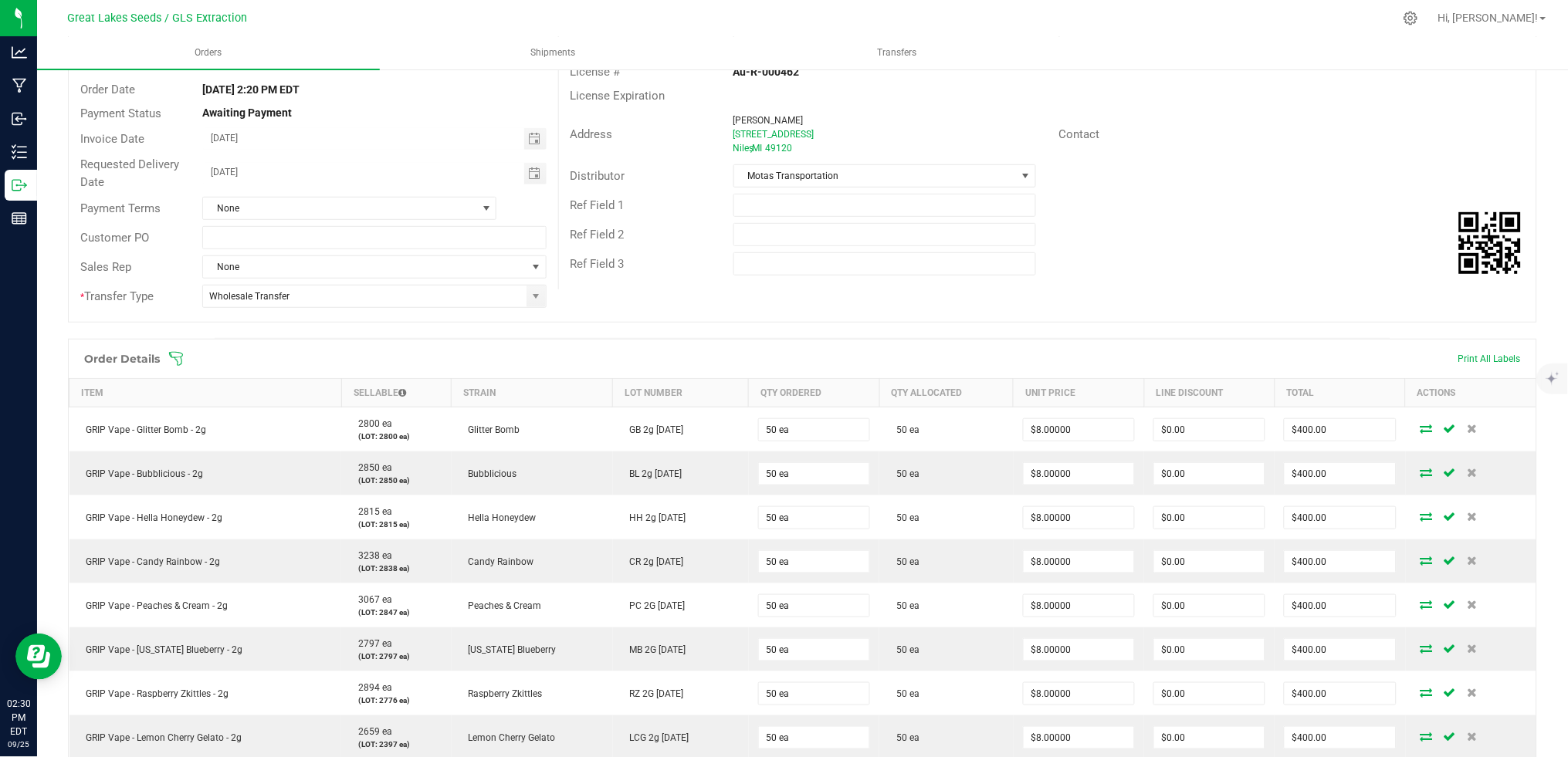
scroll to position [0, 0]
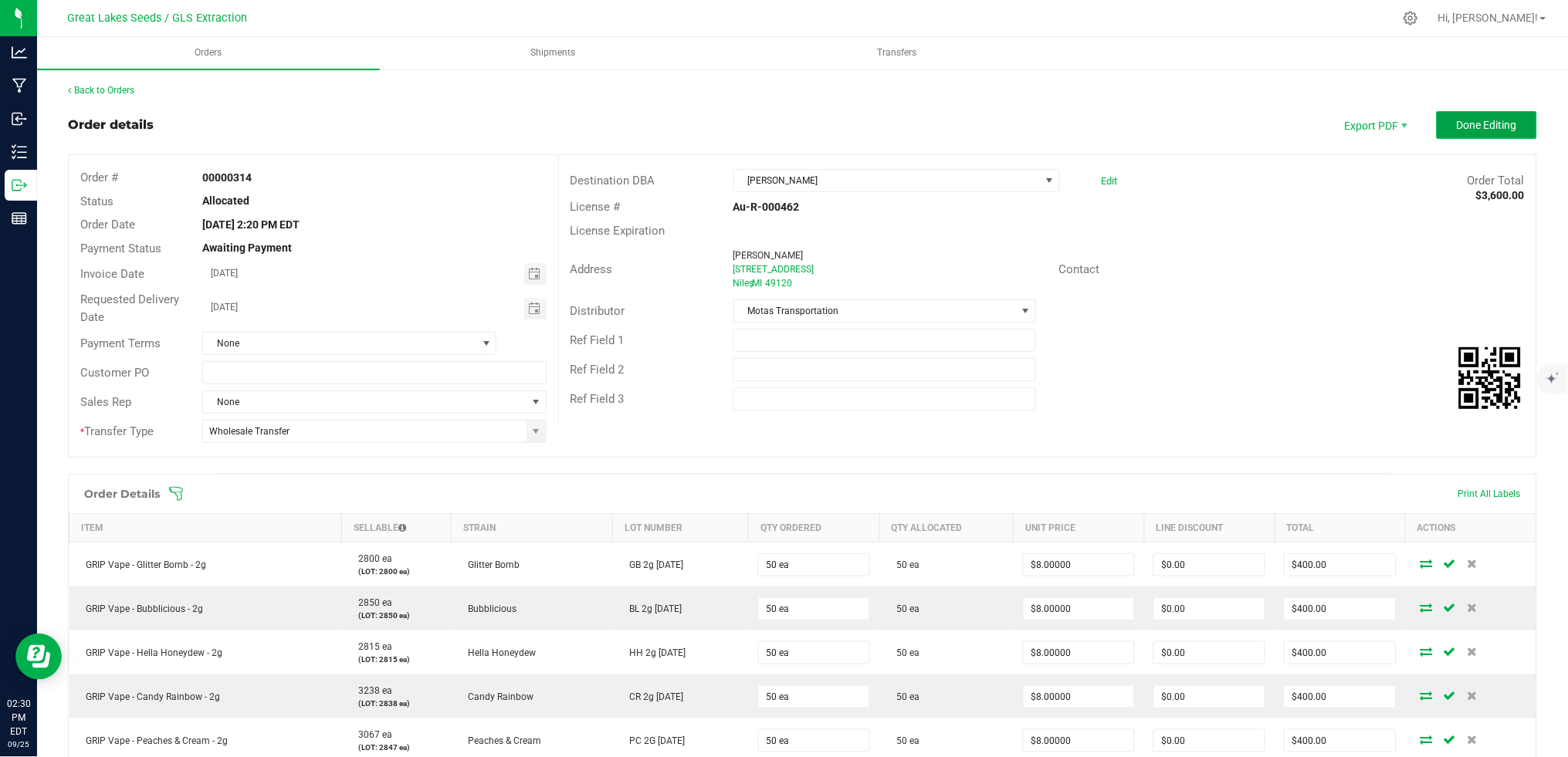
click at [1466, 129] on span "Done Editing" at bounding box center [1486, 124] width 61 height 12
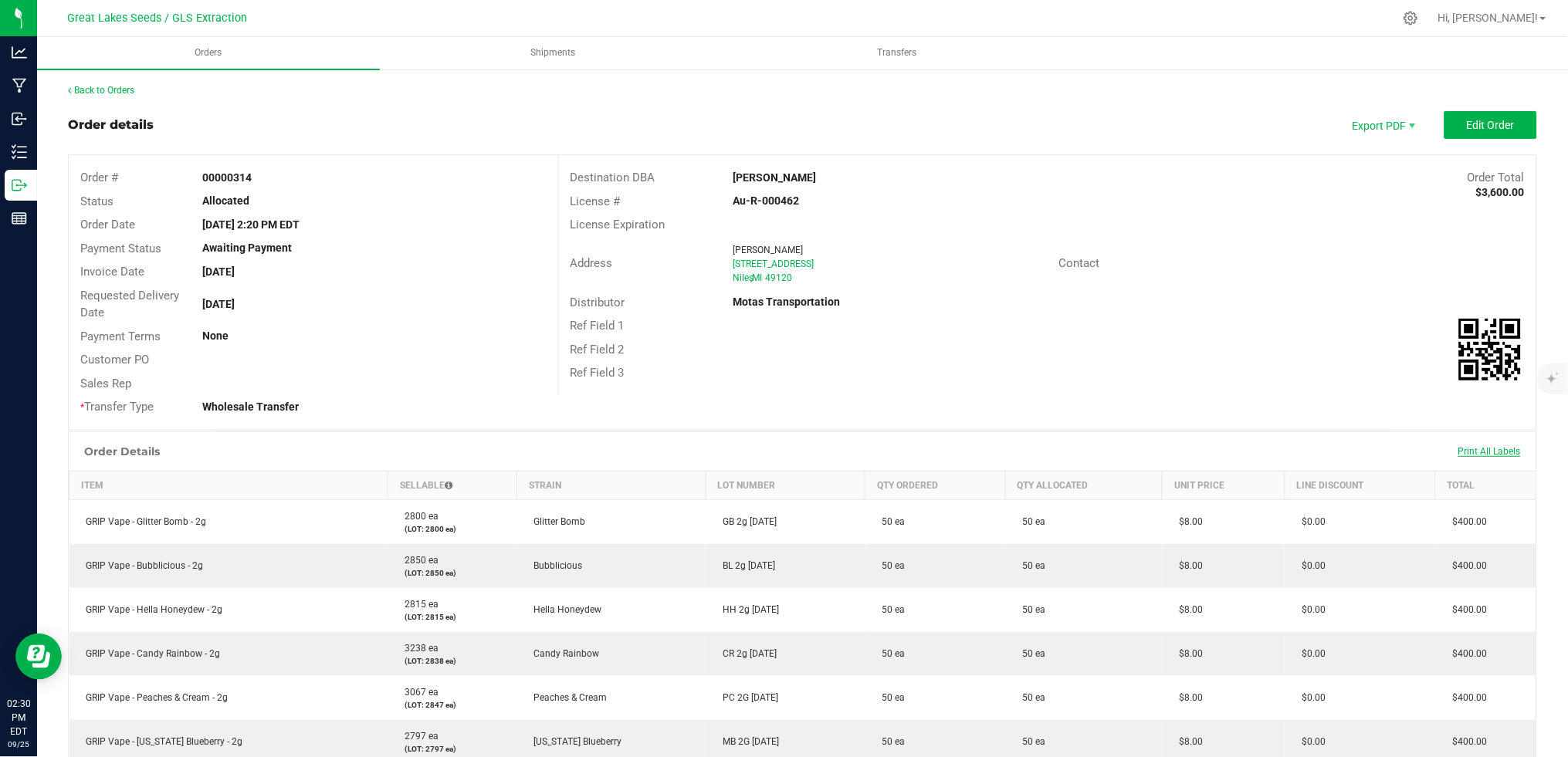
click at [1469, 450] on span "Print All Labels" at bounding box center [1489, 451] width 63 height 11
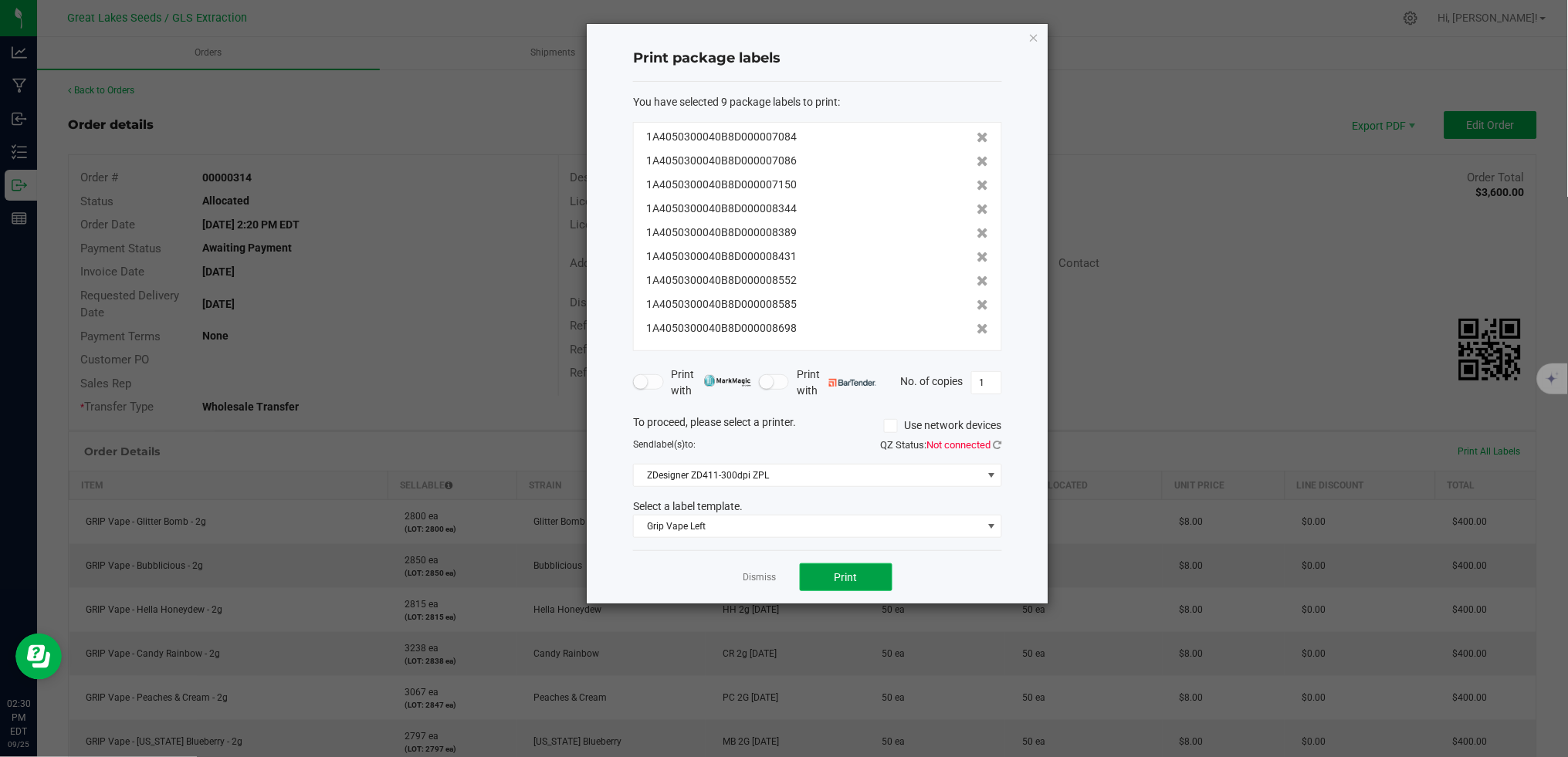
click at [837, 574] on span "Print" at bounding box center [846, 577] width 23 height 12
click at [996, 446] on icon at bounding box center [997, 445] width 9 height 10
click at [861, 581] on button "Print" at bounding box center [846, 577] width 93 height 28
click at [766, 573] on link "Dismiss" at bounding box center [759, 577] width 33 height 13
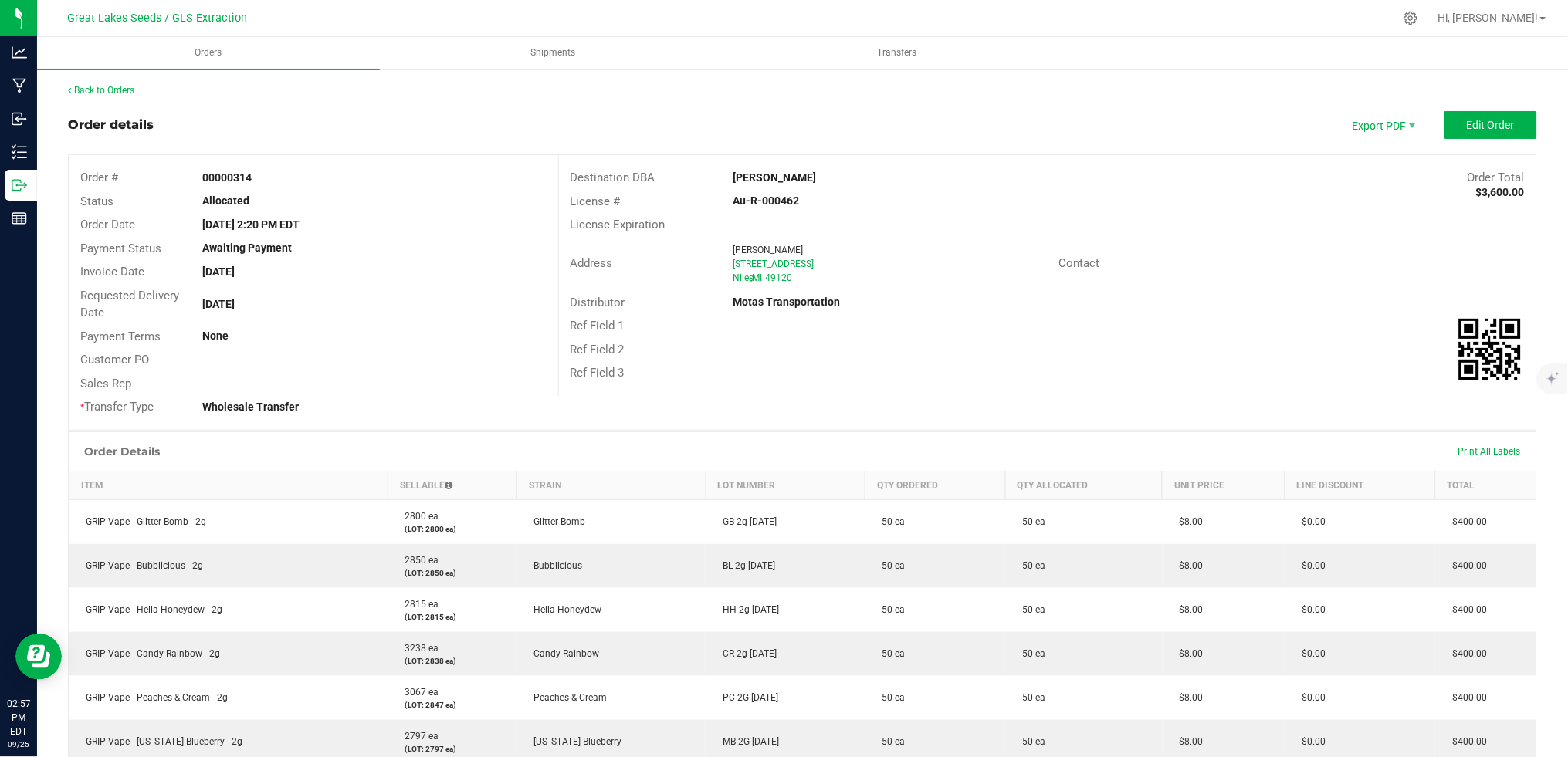
click at [401, 31] on div at bounding box center [835, 18] width 1117 height 30
